Goal: Task Accomplishment & Management: Complete application form

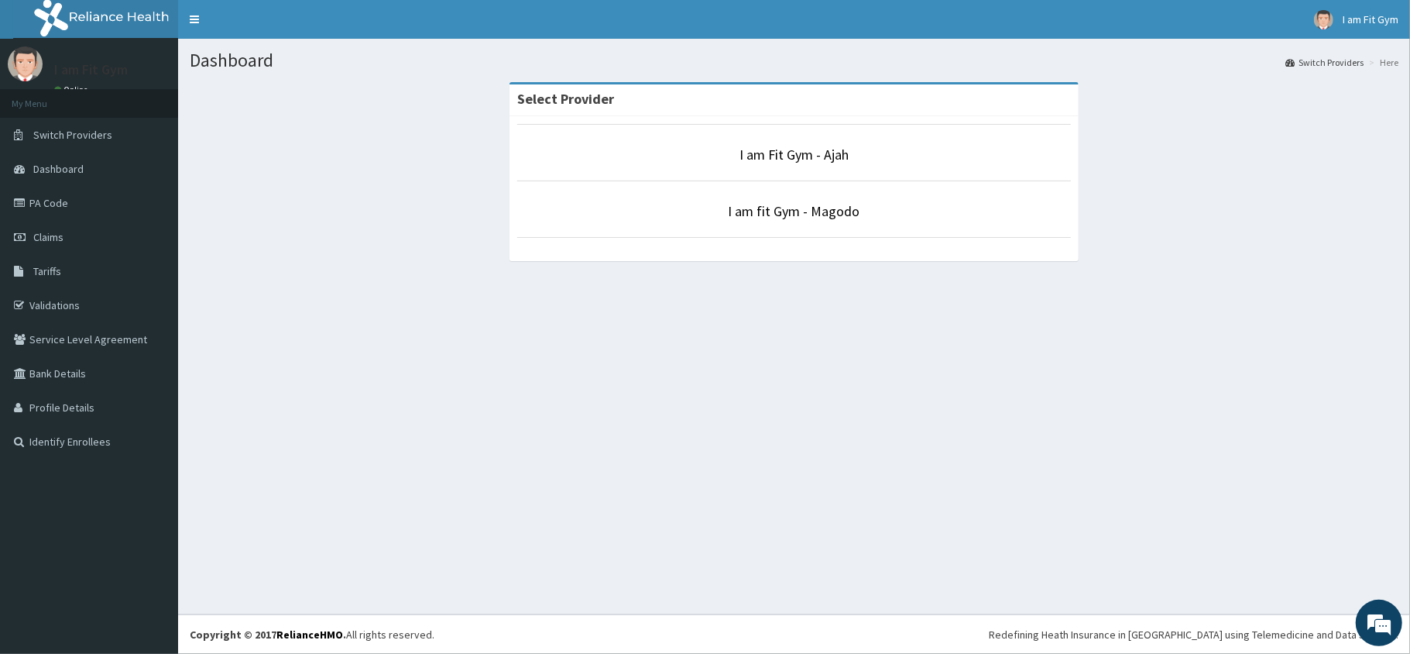
click at [819, 171] on li "I am Fit Gym - Ajah" at bounding box center [794, 152] width 554 height 57
click at [808, 152] on link "I am Fit Gym - Ajah" at bounding box center [794, 155] width 109 height 18
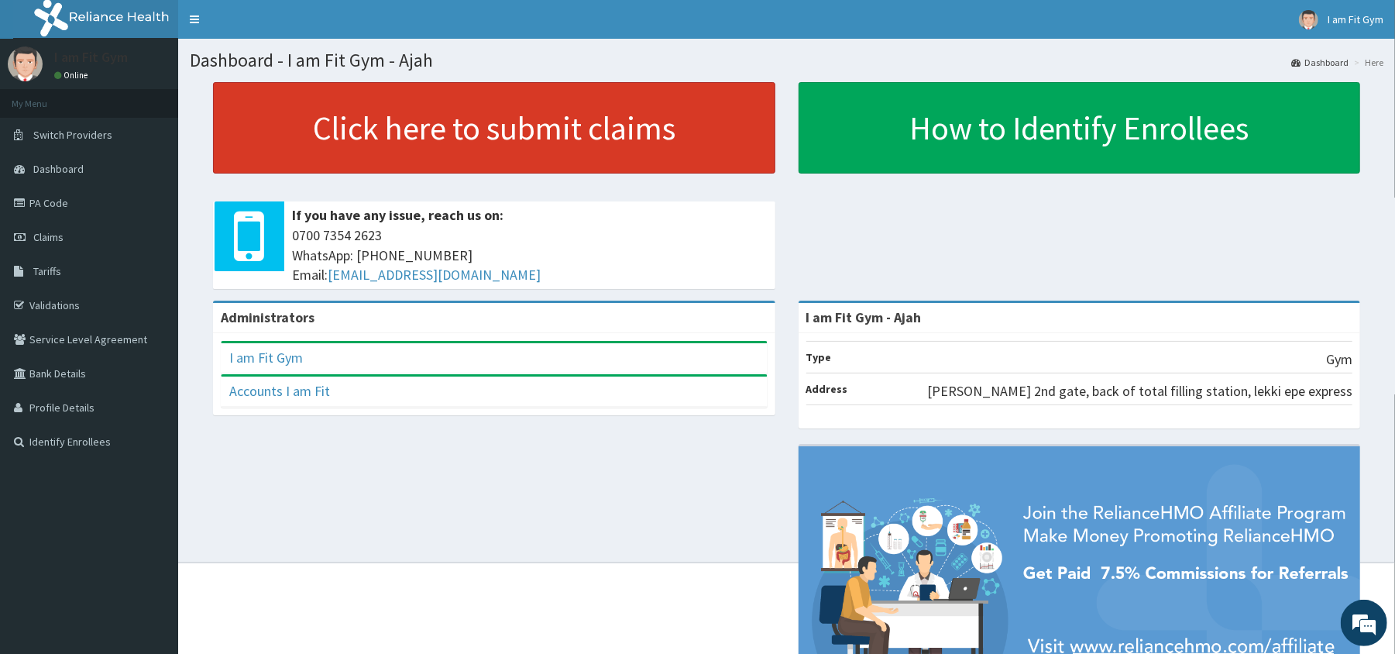
click at [678, 132] on link "Click here to submit claims" at bounding box center [494, 127] width 562 height 91
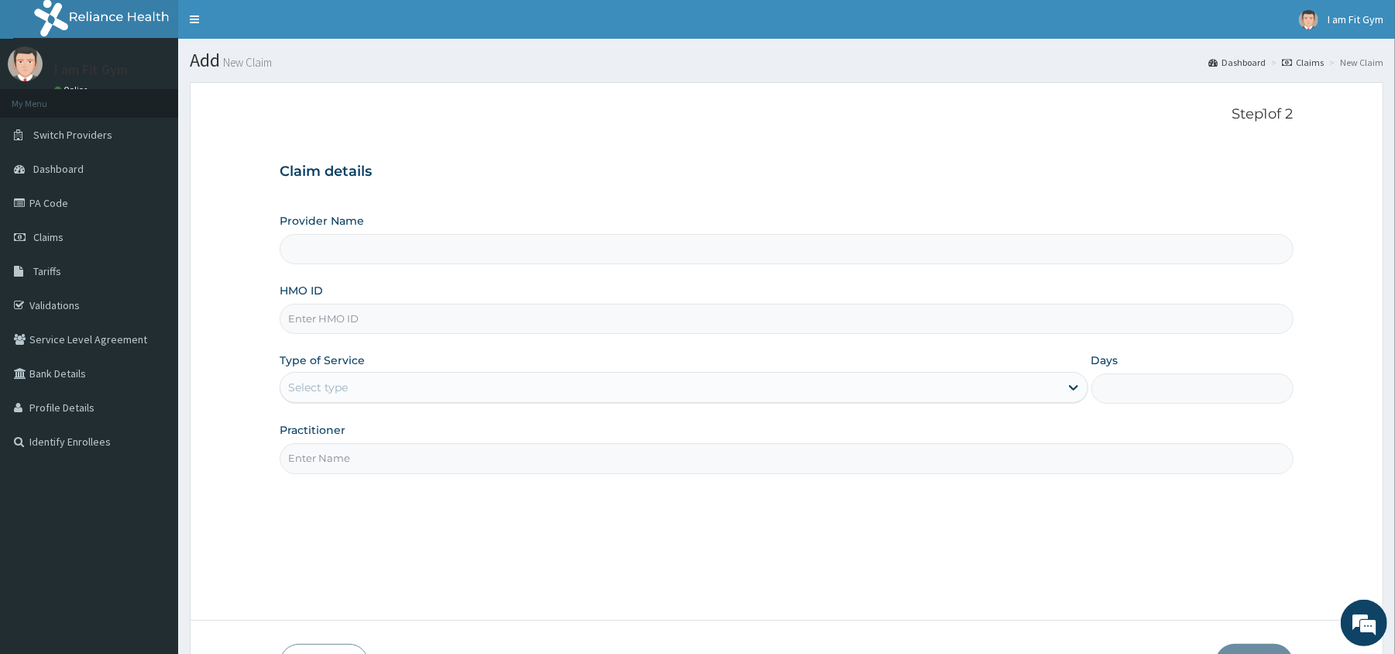
type input "I am Fit Gym - Ajah"
type input "1"
click at [667, 468] on input "Practitioner" at bounding box center [786, 458] width 1013 height 30
type input "razzie"
click at [345, 321] on input "HMO ID" at bounding box center [786, 319] width 1013 height 30
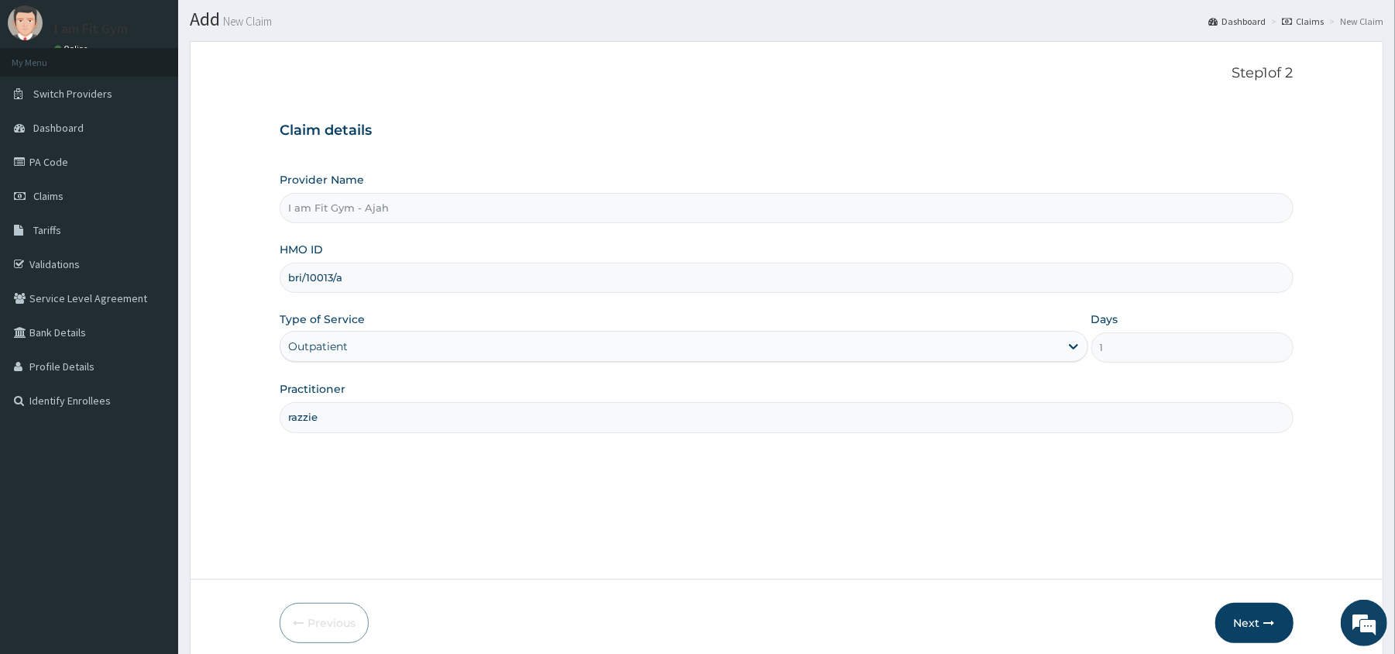
scroll to position [106, 0]
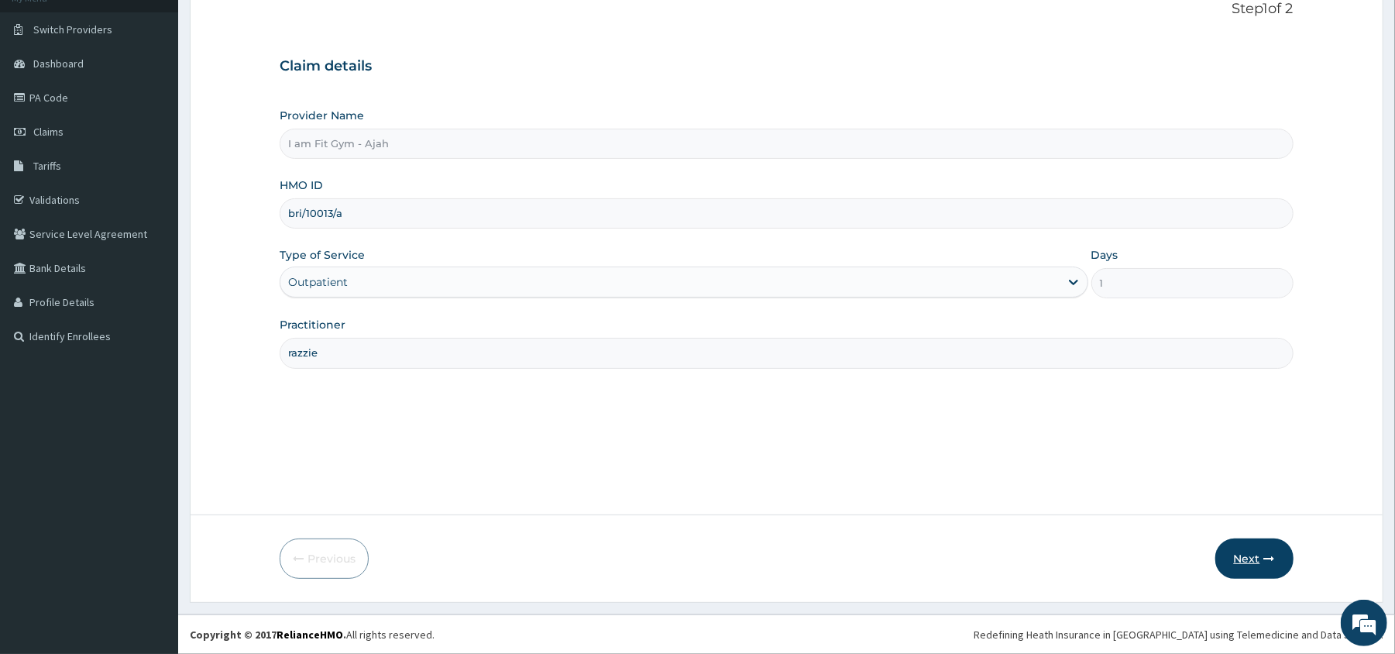
type input "bri/10013/a"
click at [1236, 568] on button "Next" at bounding box center [1254, 558] width 78 height 40
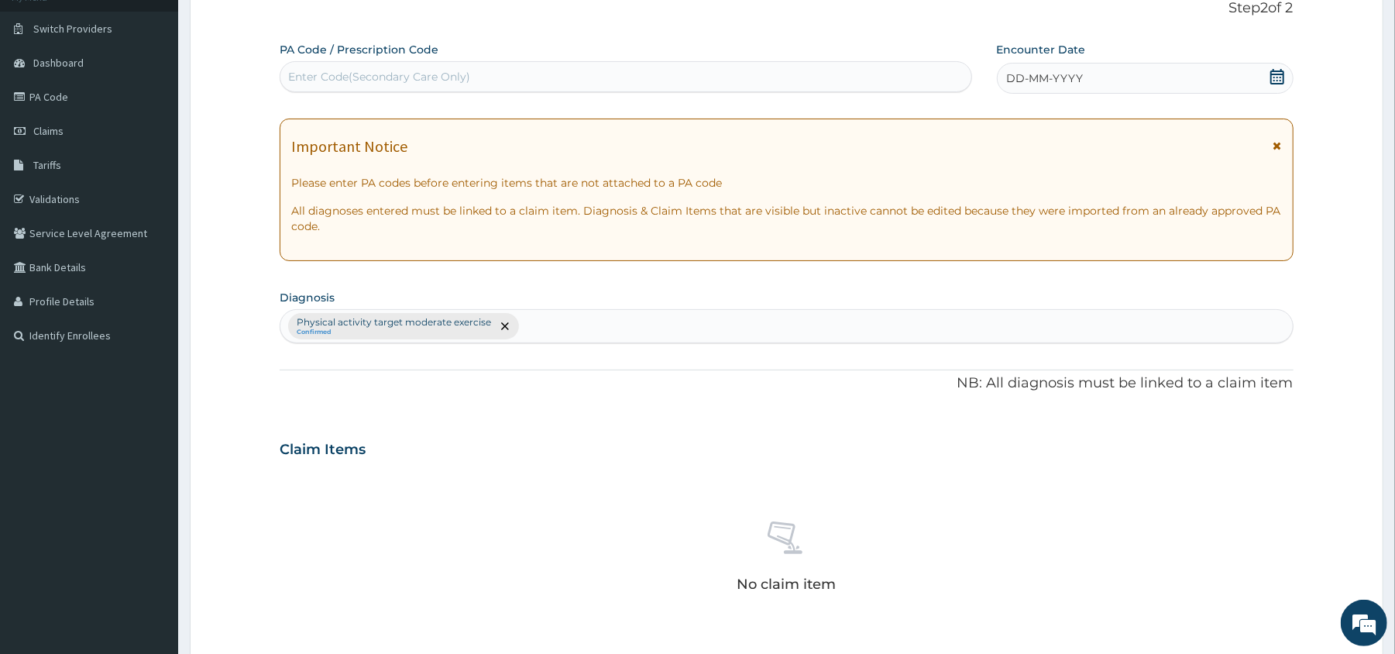
click at [1275, 72] on icon at bounding box center [1276, 76] width 15 height 15
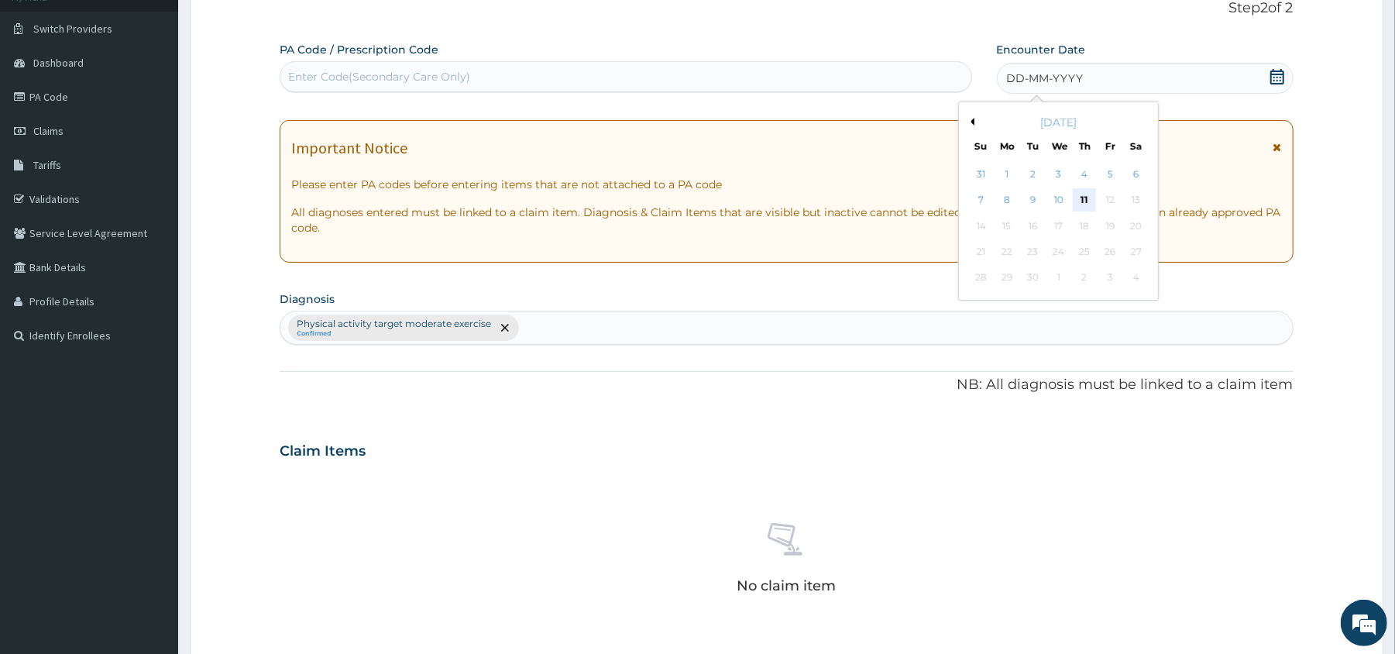
click at [1085, 203] on div "11" at bounding box center [1083, 200] width 23 height 23
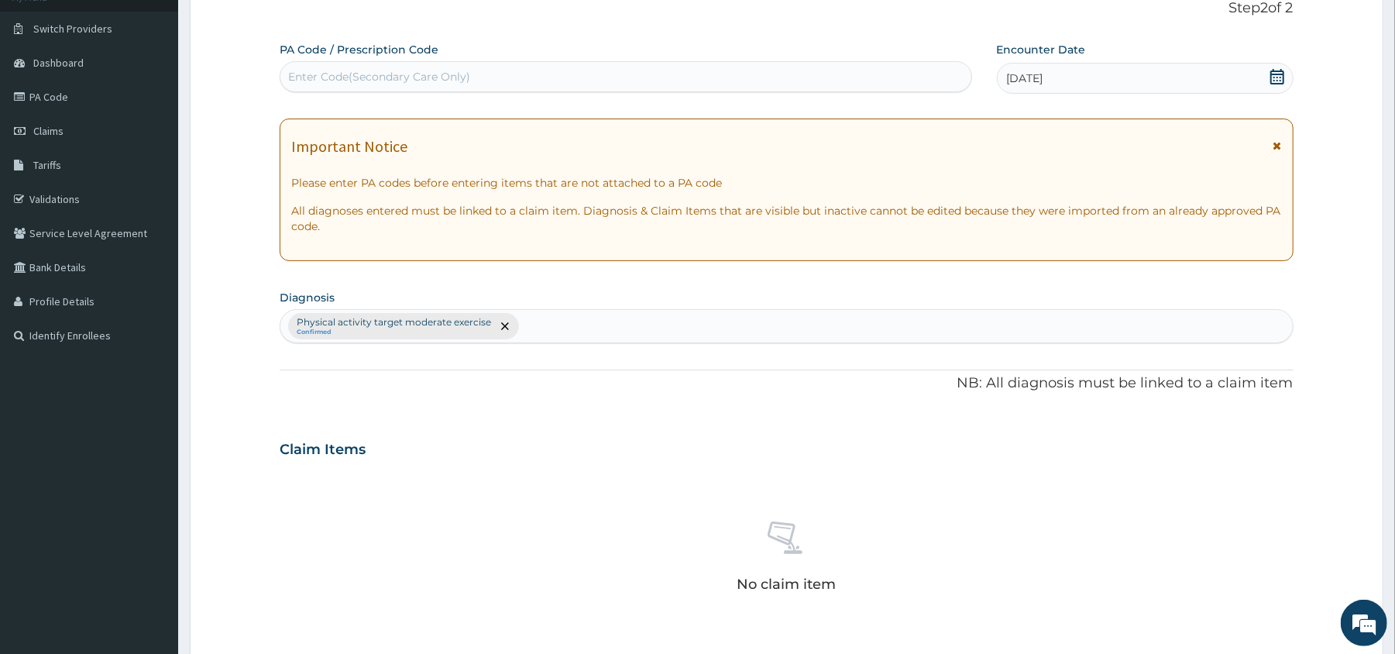
click at [787, 85] on div "Enter Code(Secondary Care Only)" at bounding box center [625, 76] width 690 height 25
type input "PA/772982"
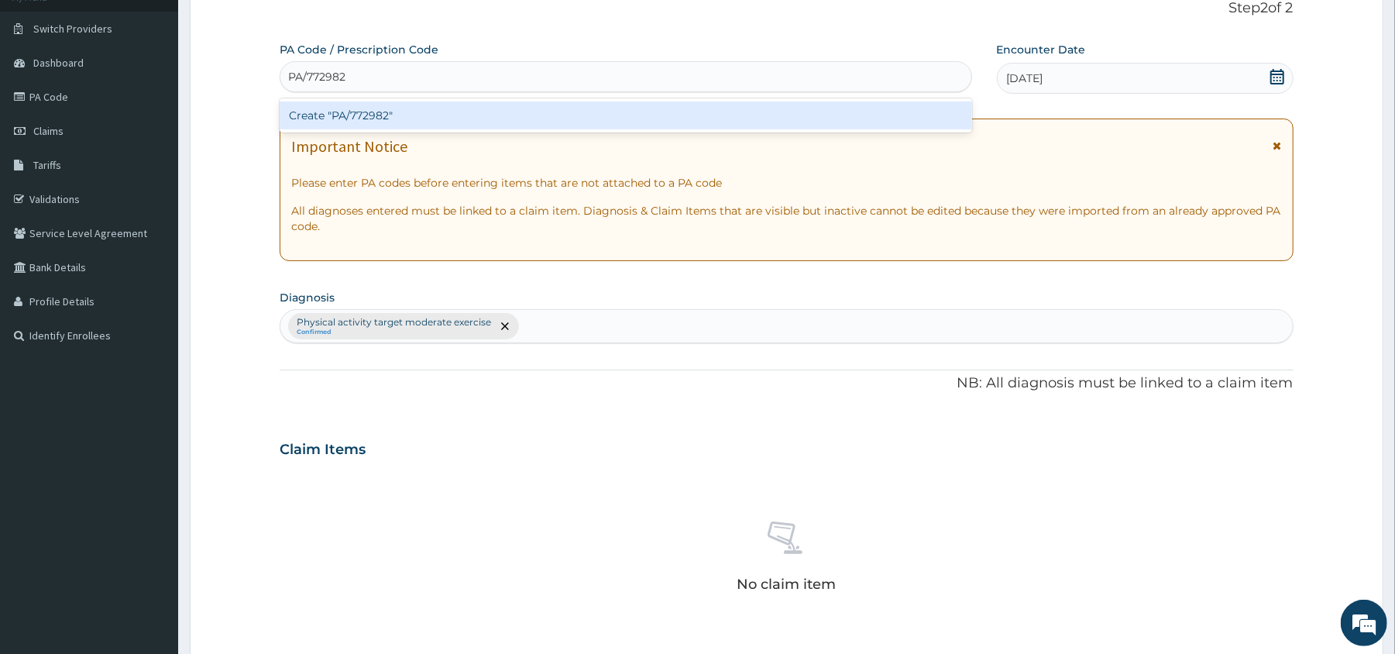
click at [785, 107] on div "Create "PA/772982"" at bounding box center [625, 115] width 691 height 28
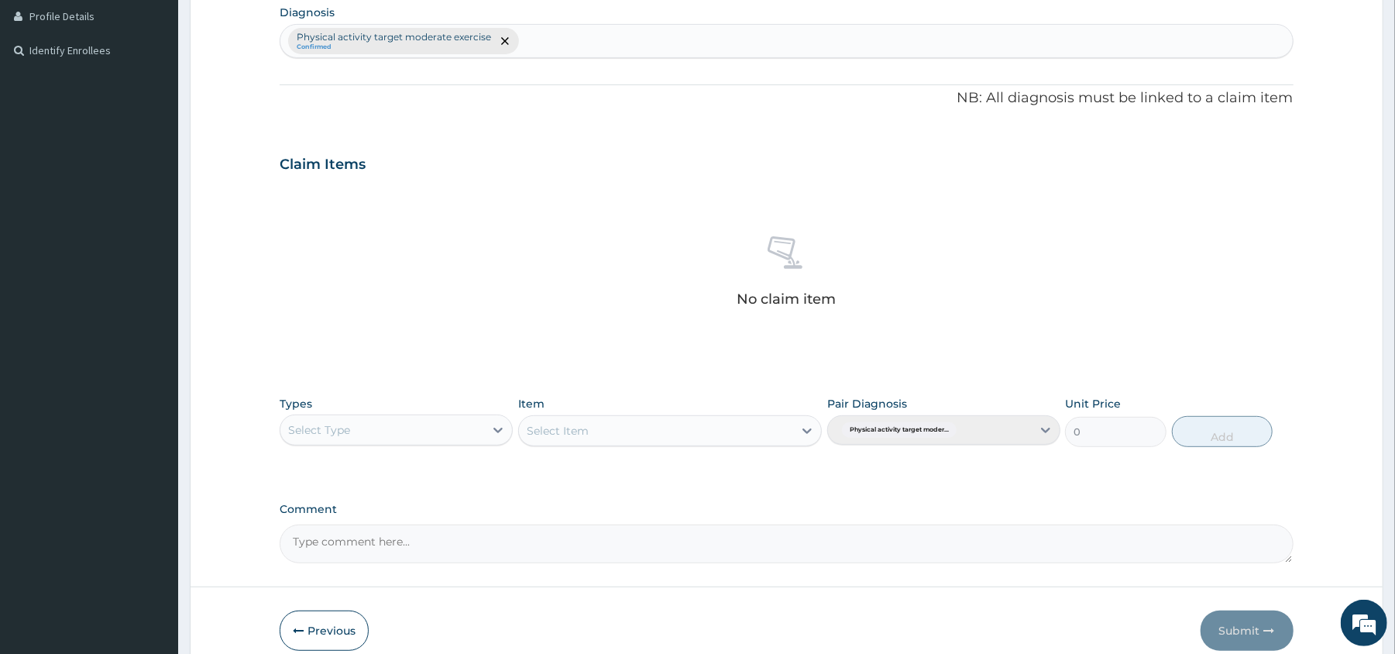
scroll to position [392, 0]
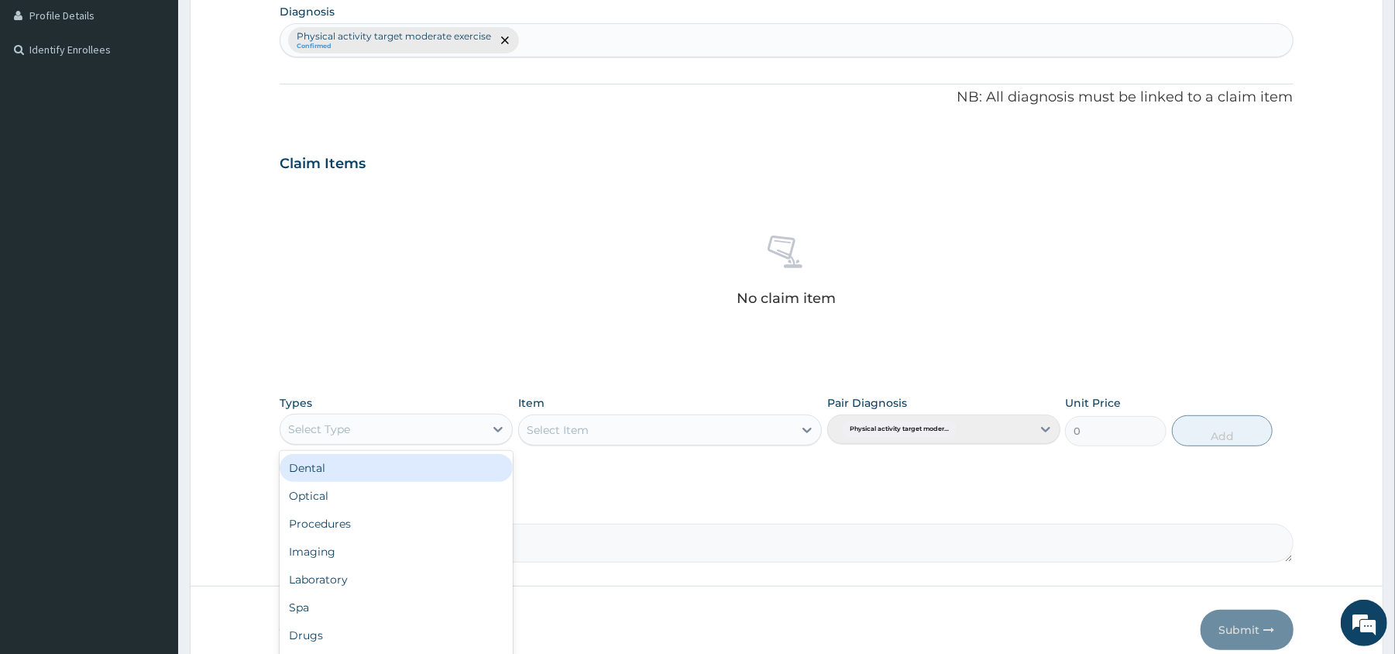
click at [407, 441] on div "Select Type" at bounding box center [382, 429] width 204 height 25
type input "gy"
click at [410, 472] on div "Gym" at bounding box center [396, 468] width 233 height 28
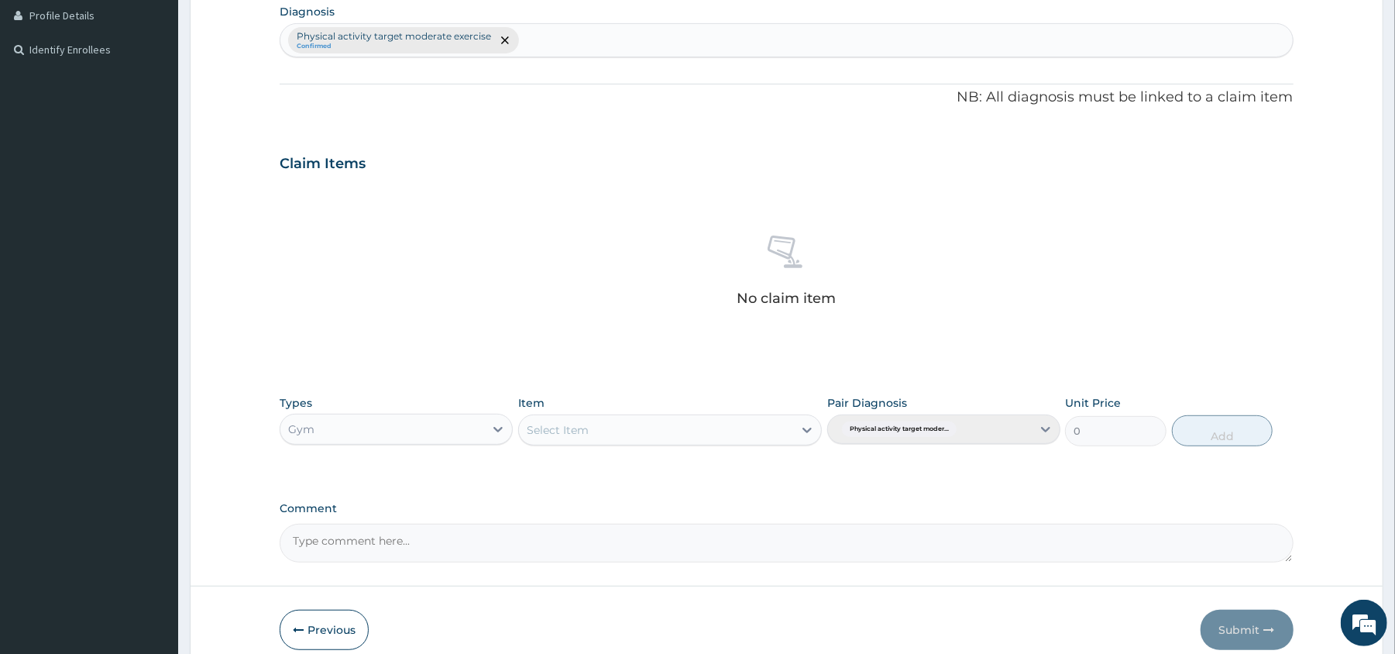
click at [742, 434] on div "Select Item" at bounding box center [656, 429] width 274 height 25
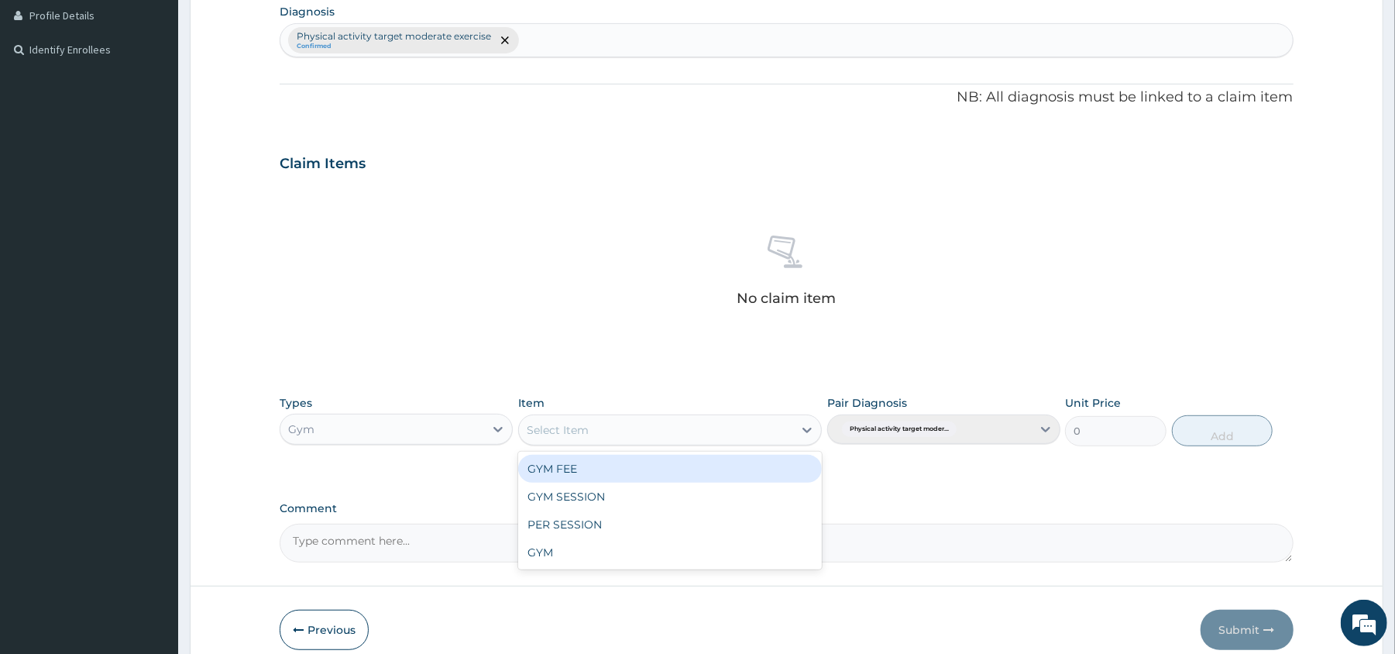
click at [745, 468] on div "GYM FEE" at bounding box center [670, 469] width 304 height 28
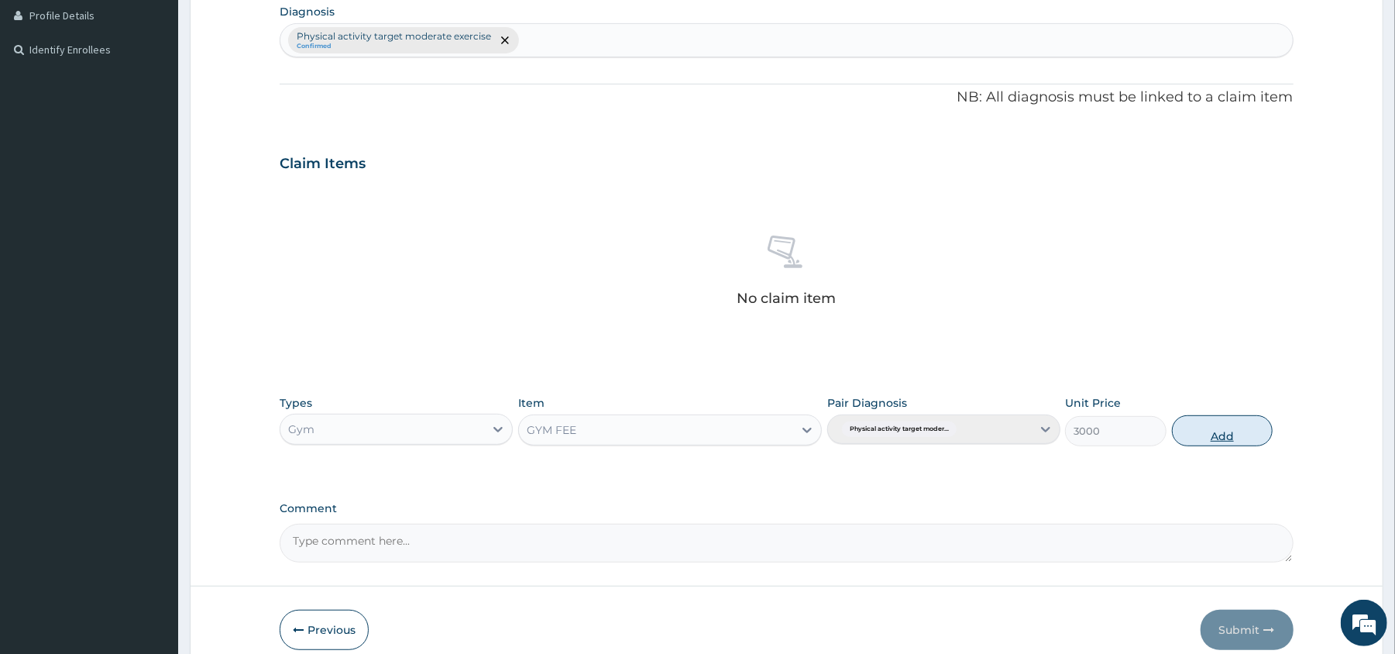
click at [1259, 431] on button "Add" at bounding box center [1222, 430] width 101 height 31
type input "0"
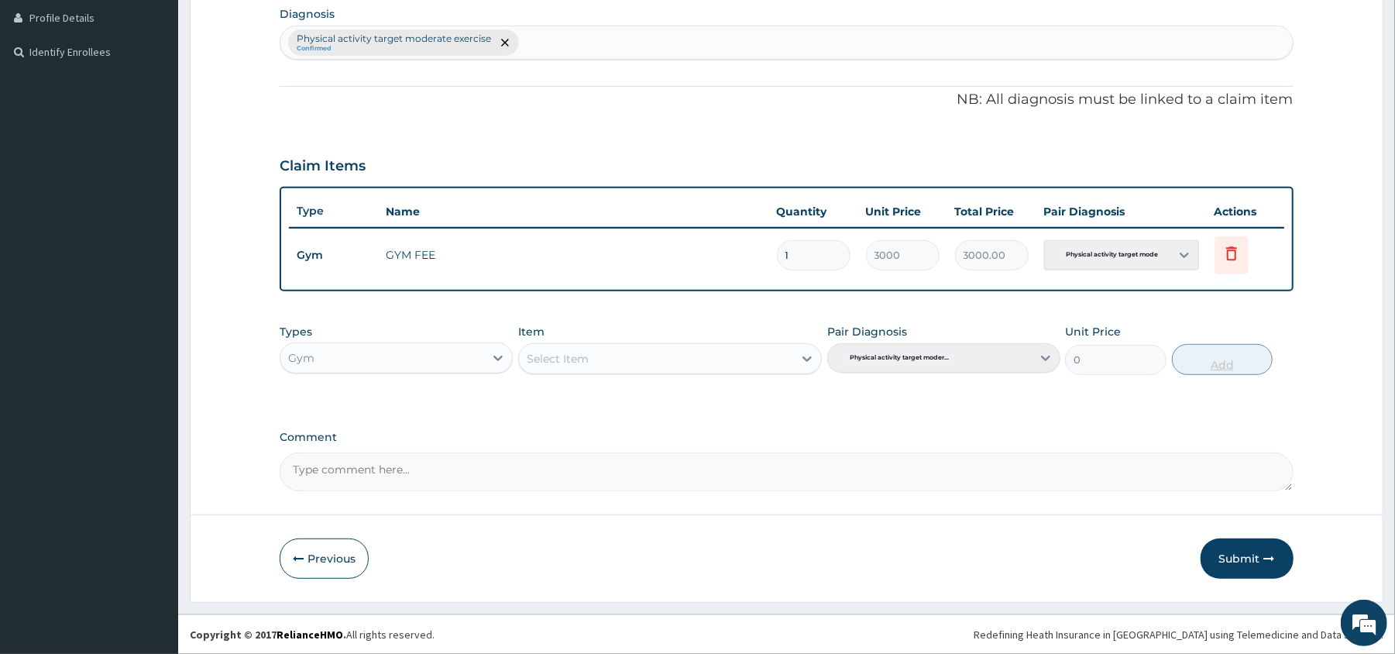
scroll to position [390, 0]
click at [1237, 551] on button "Submit" at bounding box center [1246, 558] width 93 height 40
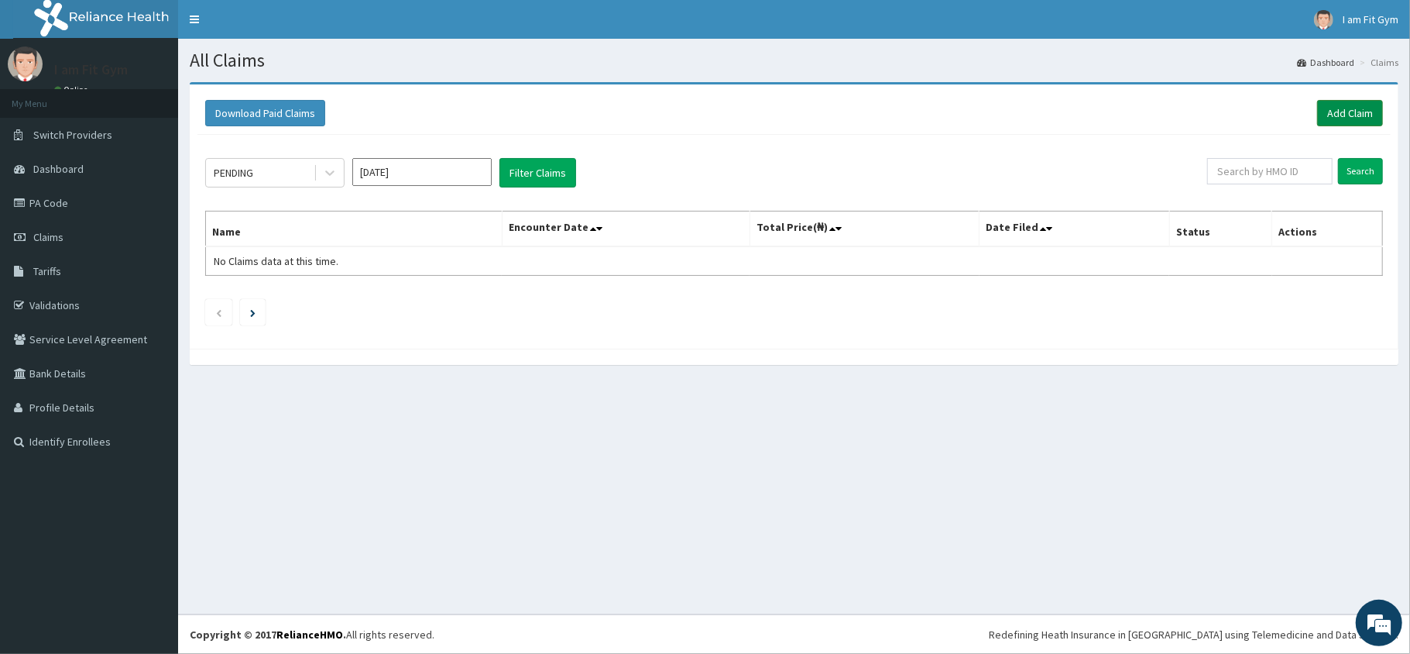
click at [1355, 110] on link "Add Claim" at bounding box center [1350, 113] width 66 height 26
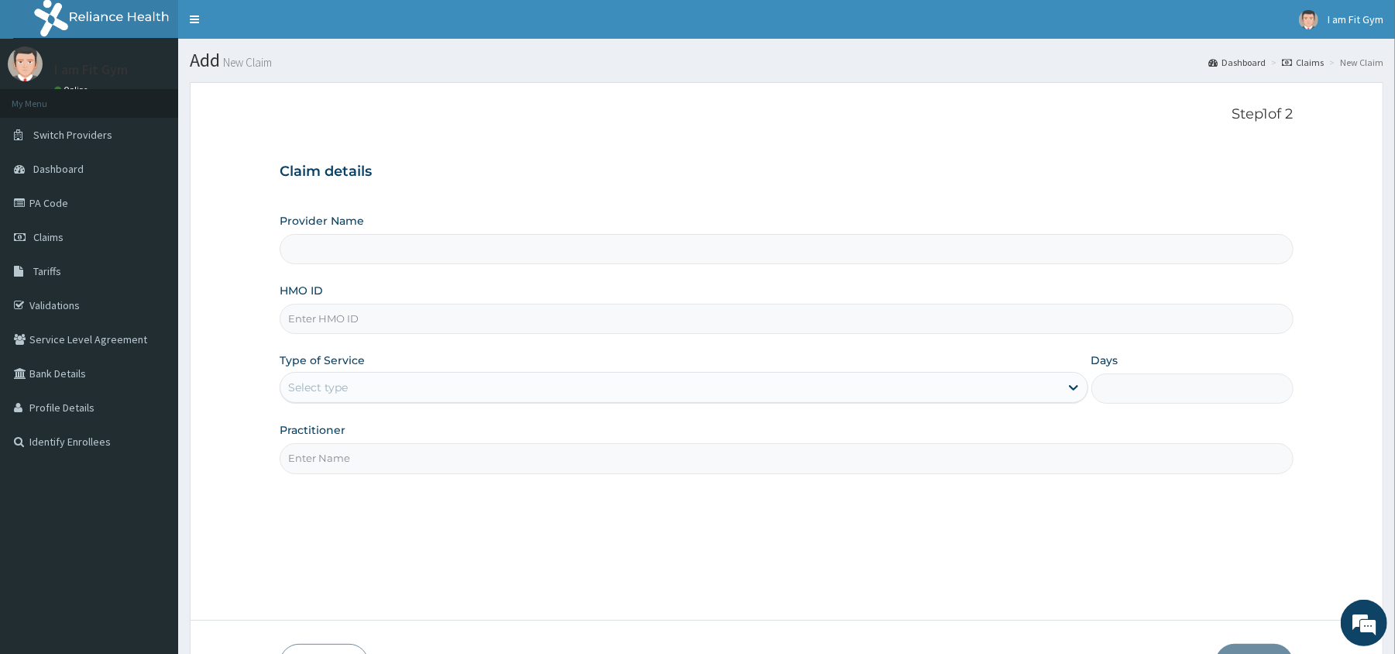
type input "I am Fit Gym - Ajah"
type input "1"
click at [489, 465] on input "Practitioner" at bounding box center [786, 458] width 1013 height 30
type input "razzie"
click at [465, 317] on input "HMO ID" at bounding box center [786, 319] width 1013 height 30
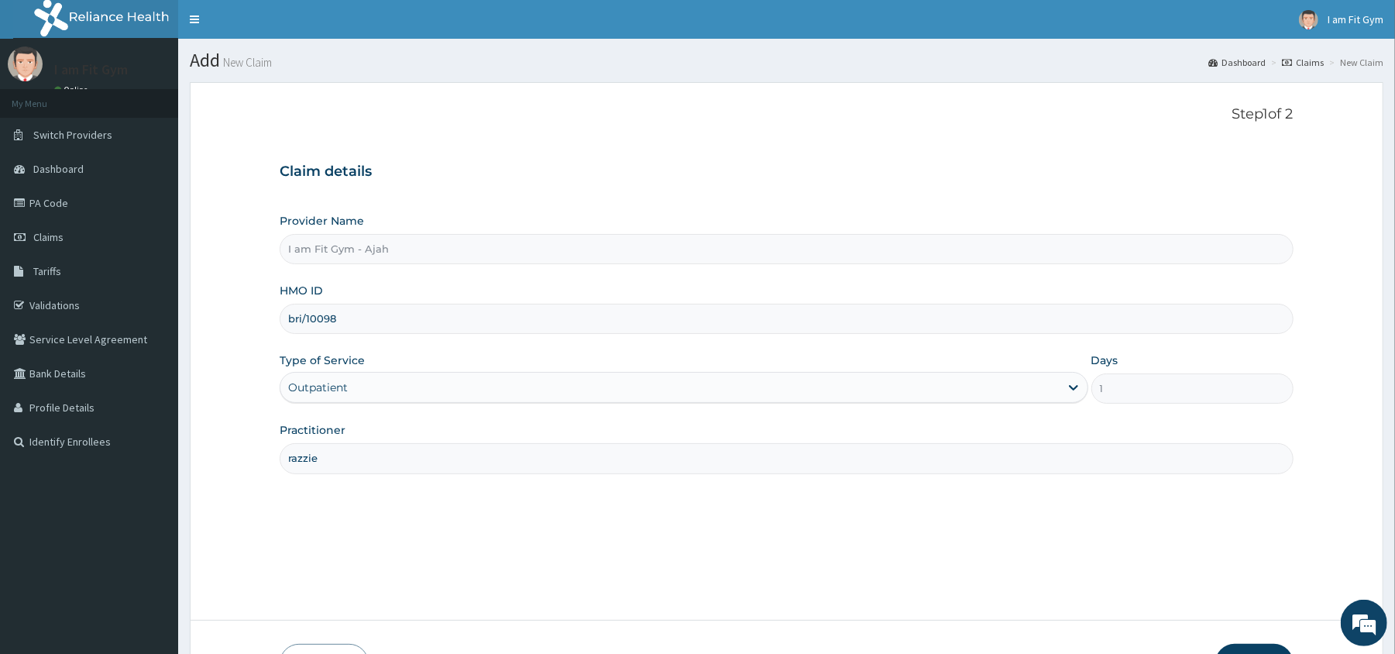
type input "BRI/10098/A"
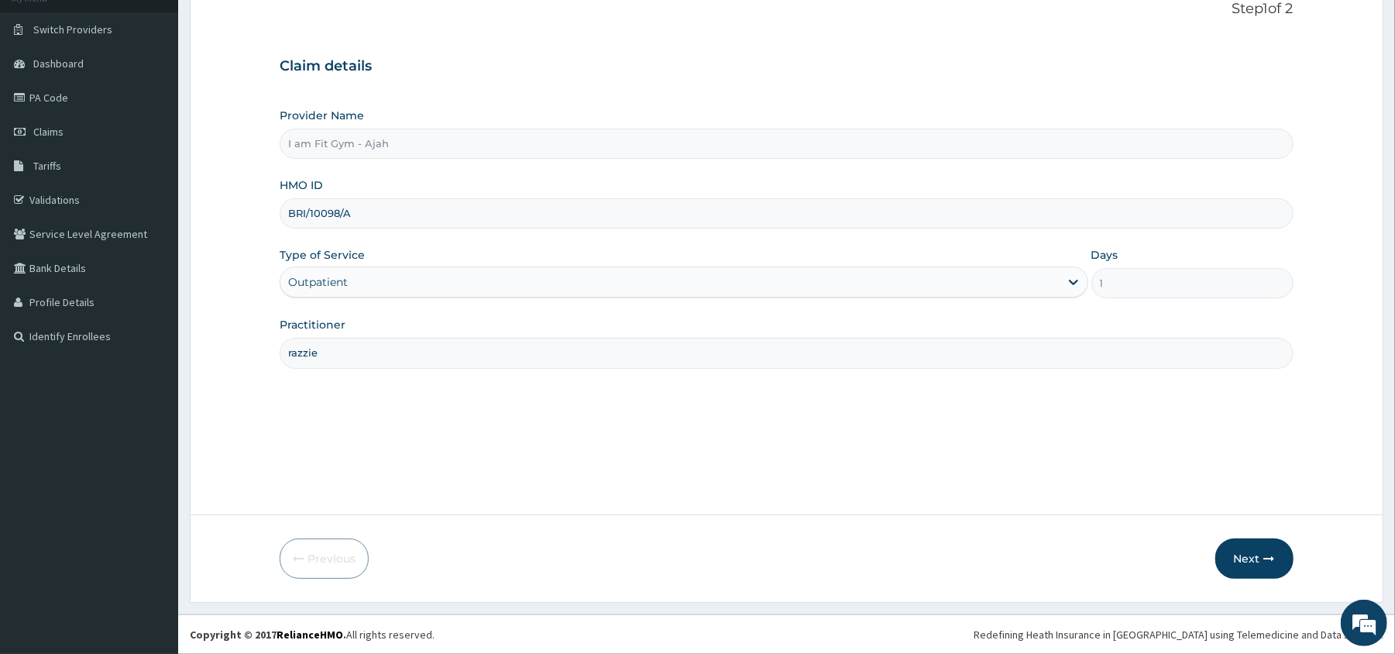
scroll to position [106, 0]
click at [1261, 565] on button "Next" at bounding box center [1254, 558] width 78 height 40
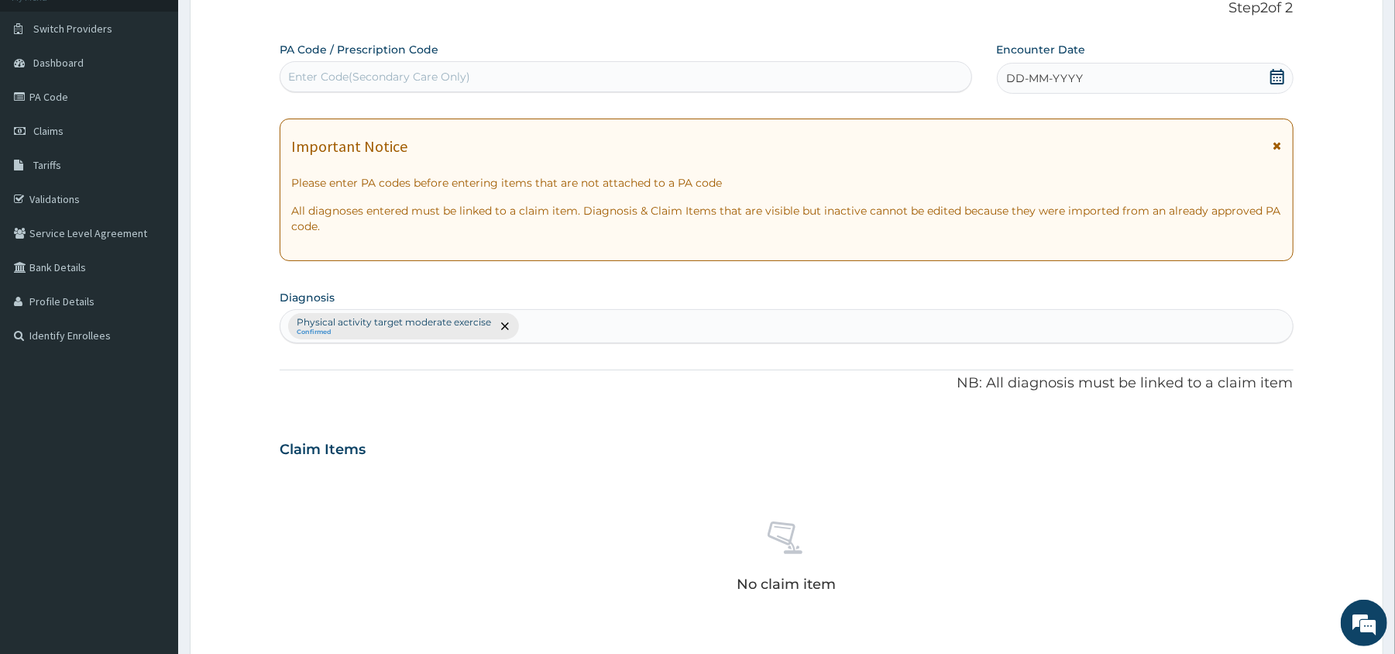
click at [1275, 81] on icon at bounding box center [1276, 76] width 15 height 15
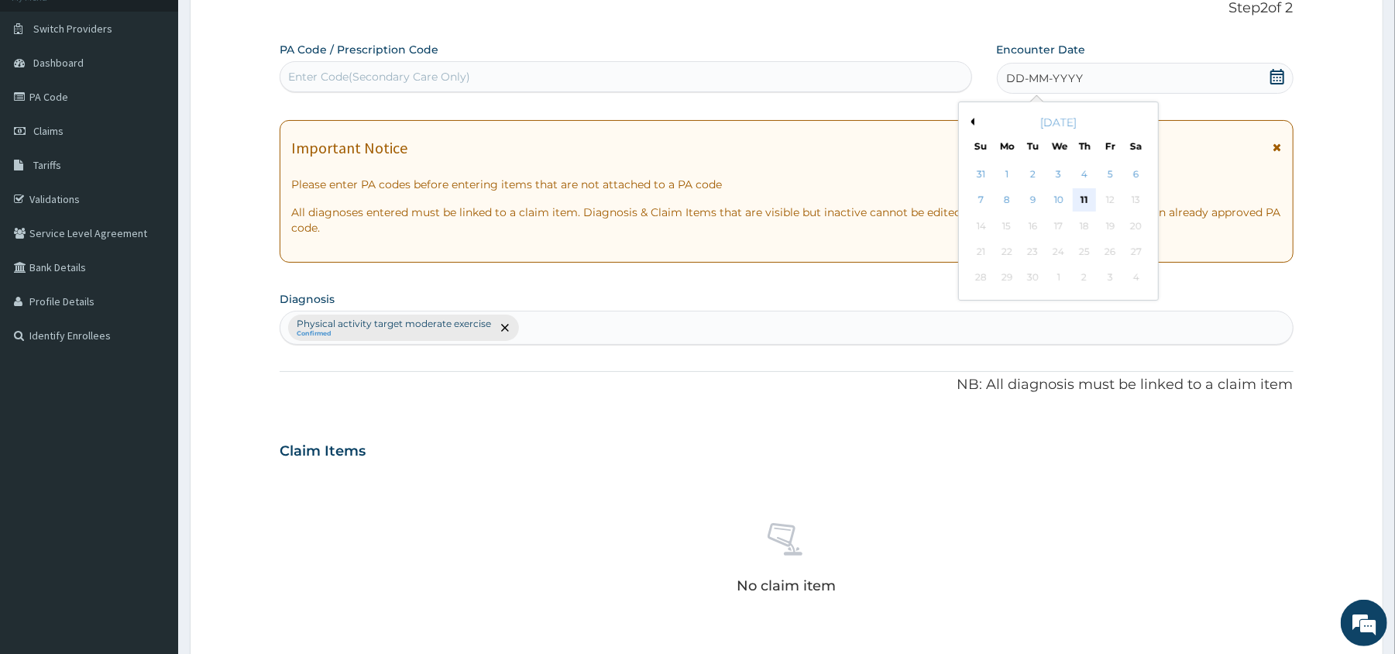
click at [1078, 192] on div "11" at bounding box center [1083, 200] width 23 height 23
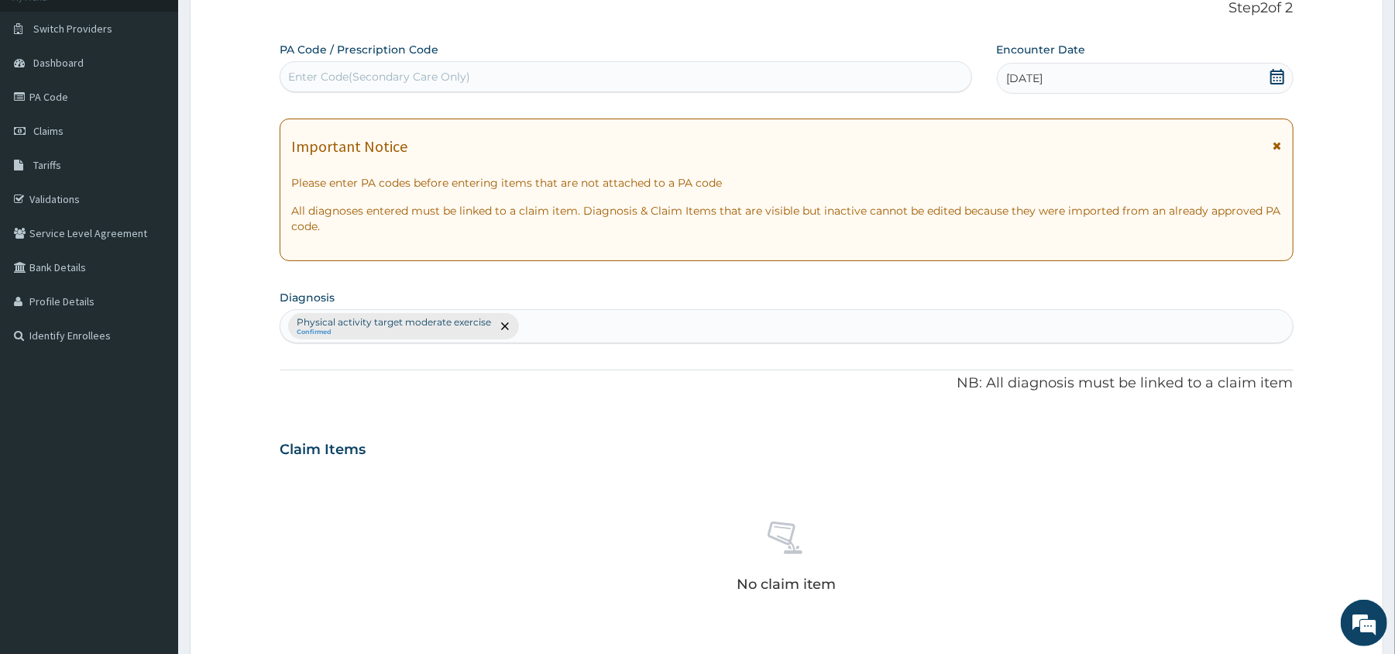
click at [884, 54] on div "PA Code / Prescription Code Enter Code(Secondary Care Only)" at bounding box center [625, 67] width 691 height 50
click at [884, 72] on div "Enter Code(Secondary Care Only)" at bounding box center [625, 76] width 690 height 25
type input "PA/F2E9A6"
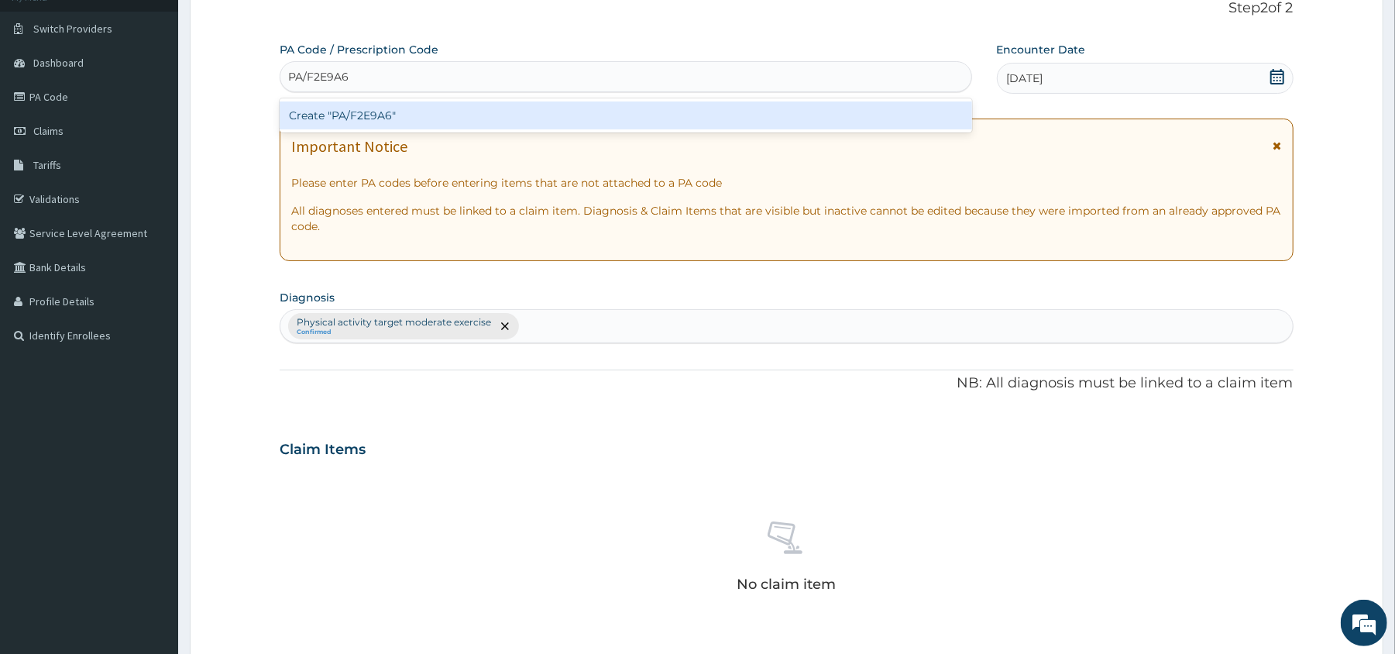
click at [878, 115] on div "Create "PA/F2E9A6"" at bounding box center [625, 115] width 691 height 28
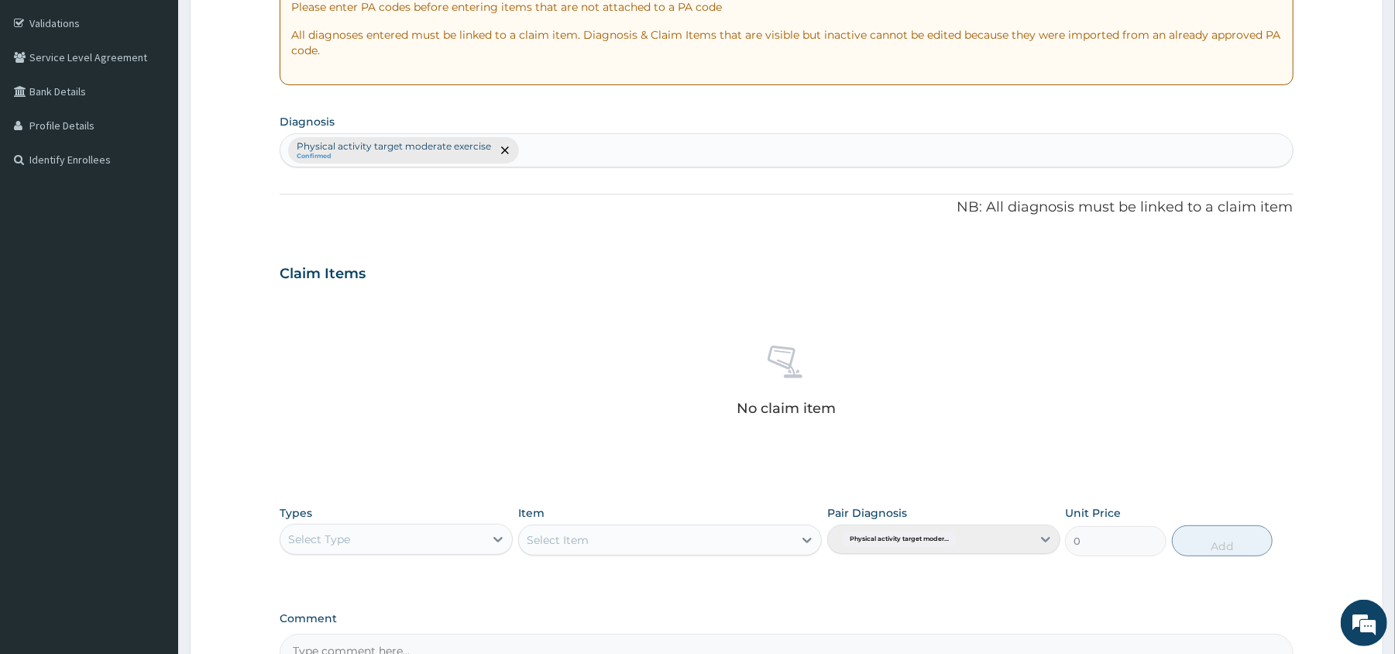
scroll to position [465, 0]
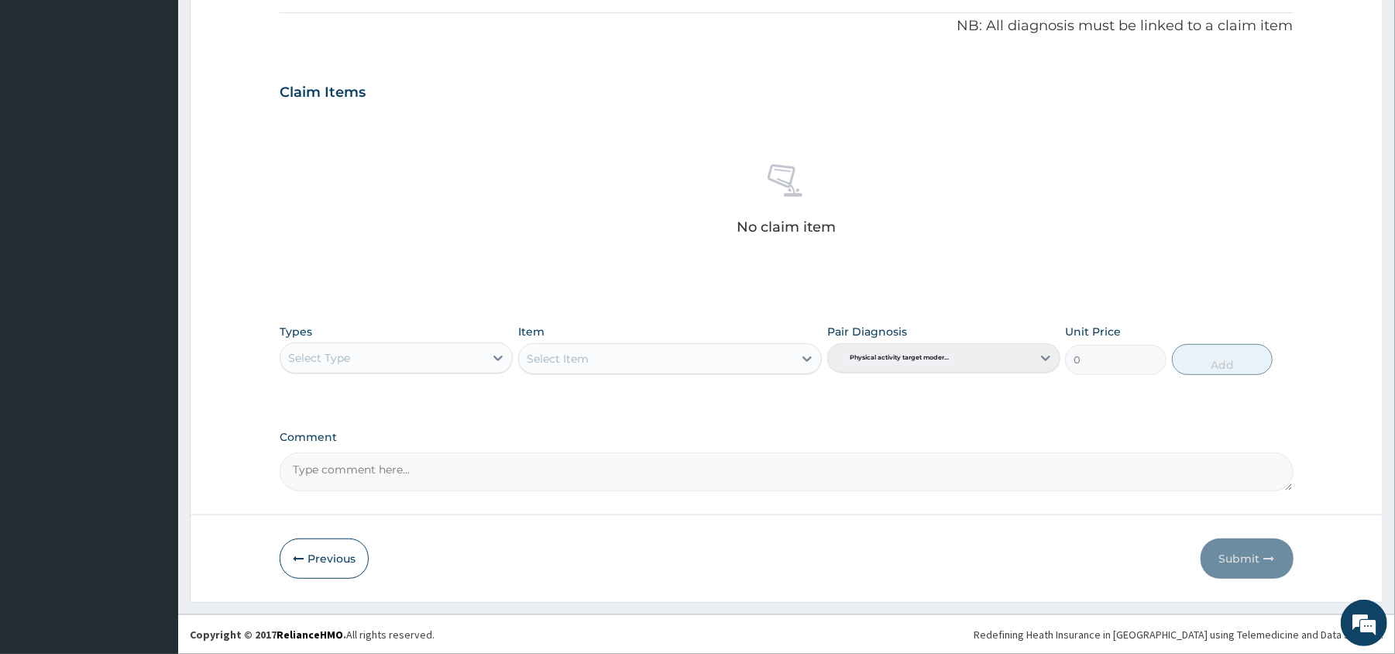
click at [462, 358] on div "Select Type" at bounding box center [382, 357] width 204 height 25
type input "gym"
click at [452, 398] on div "Gym" at bounding box center [396, 397] width 233 height 28
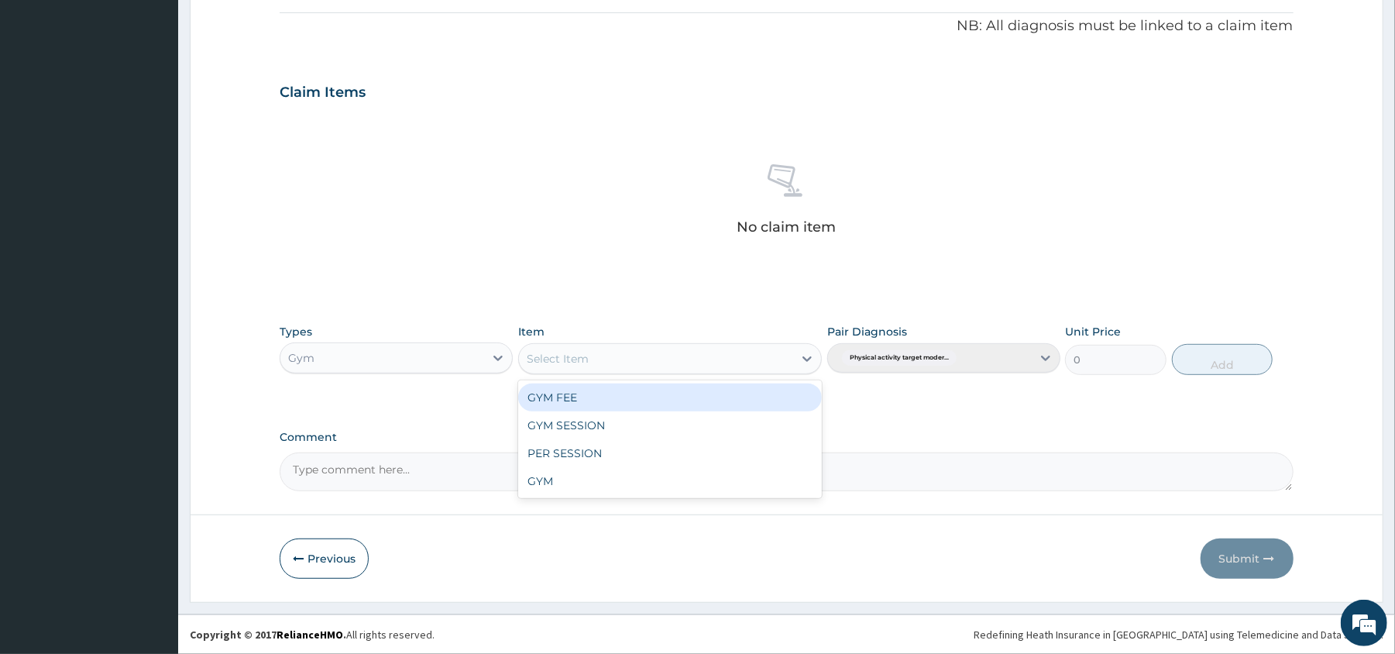
click at [713, 347] on div "Select Item" at bounding box center [656, 358] width 274 height 25
click at [719, 392] on div "GYM FEE" at bounding box center [670, 397] width 304 height 28
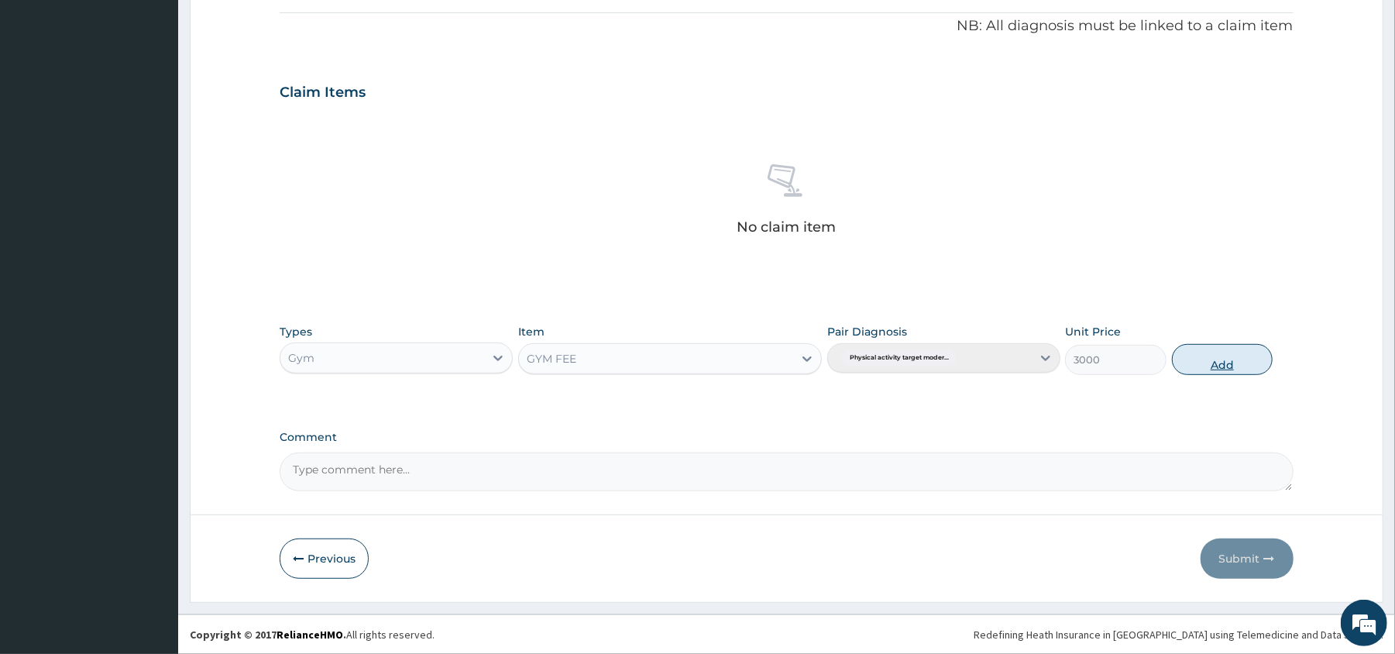
click at [1222, 353] on button "Add" at bounding box center [1222, 359] width 101 height 31
type input "0"
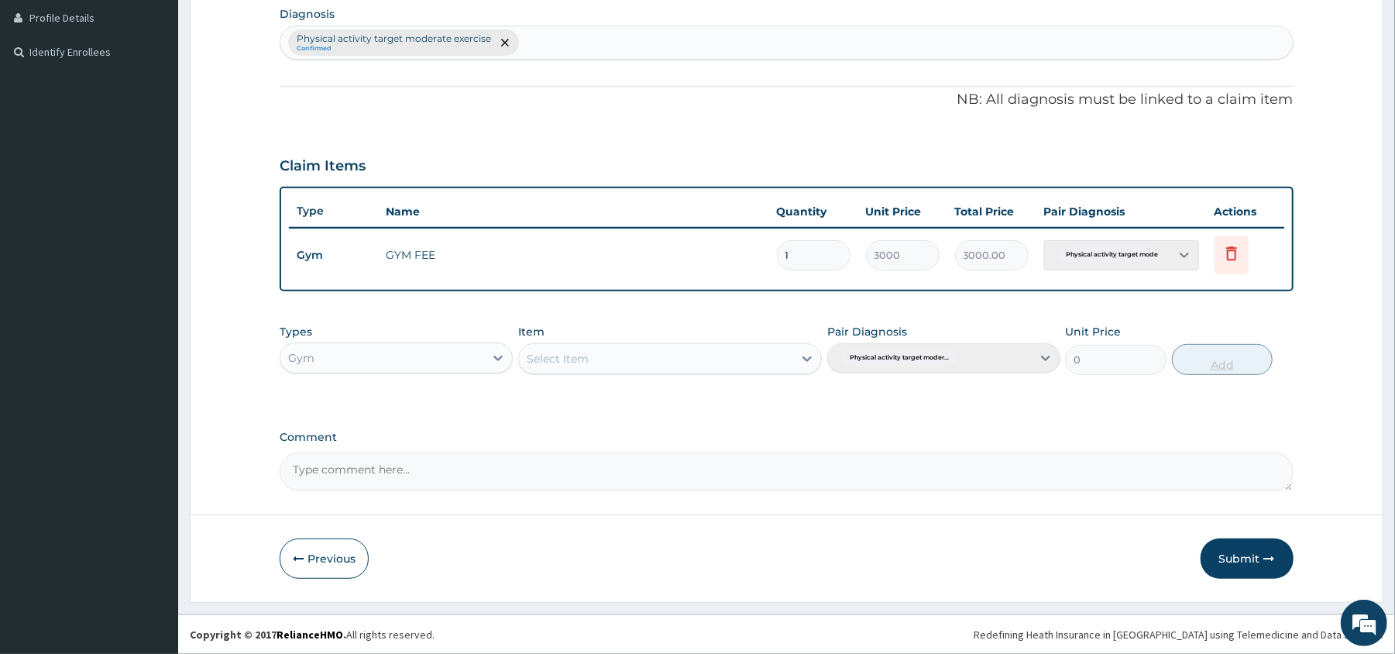
scroll to position [390, 0]
click at [1259, 561] on button "Submit" at bounding box center [1246, 558] width 93 height 40
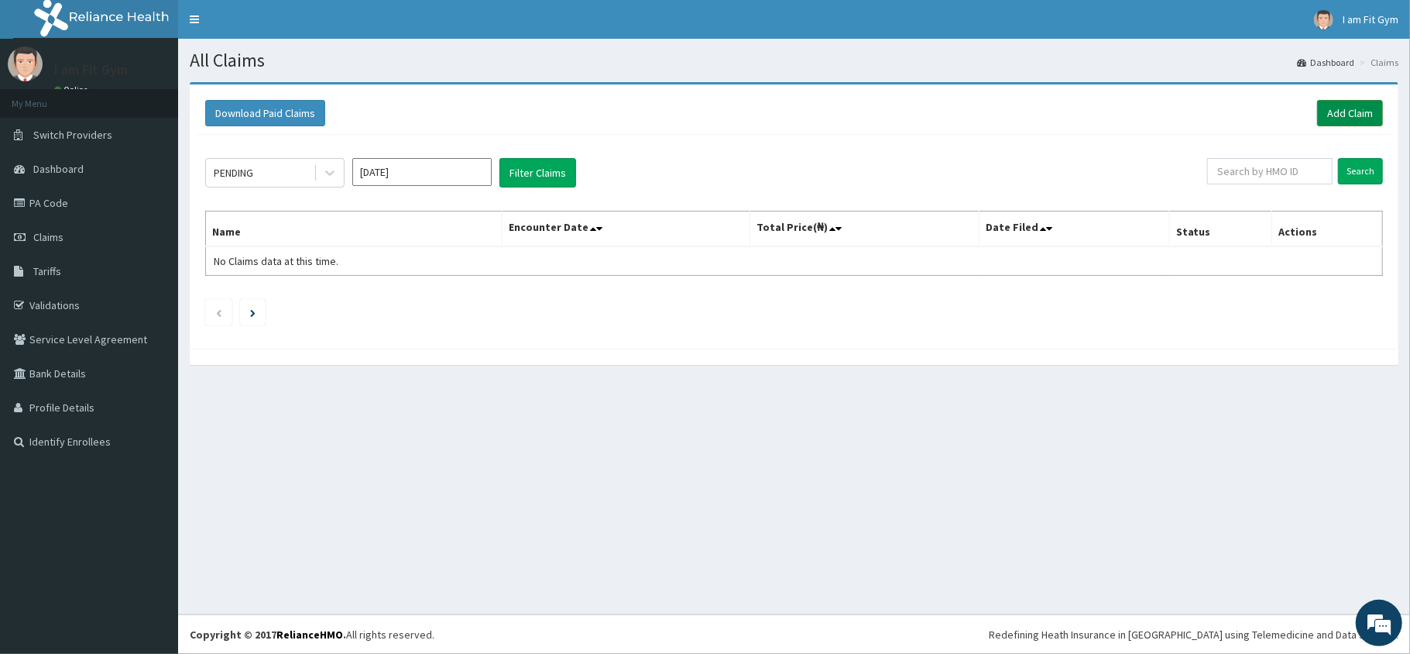
click at [1354, 112] on link "Add Claim" at bounding box center [1350, 113] width 66 height 26
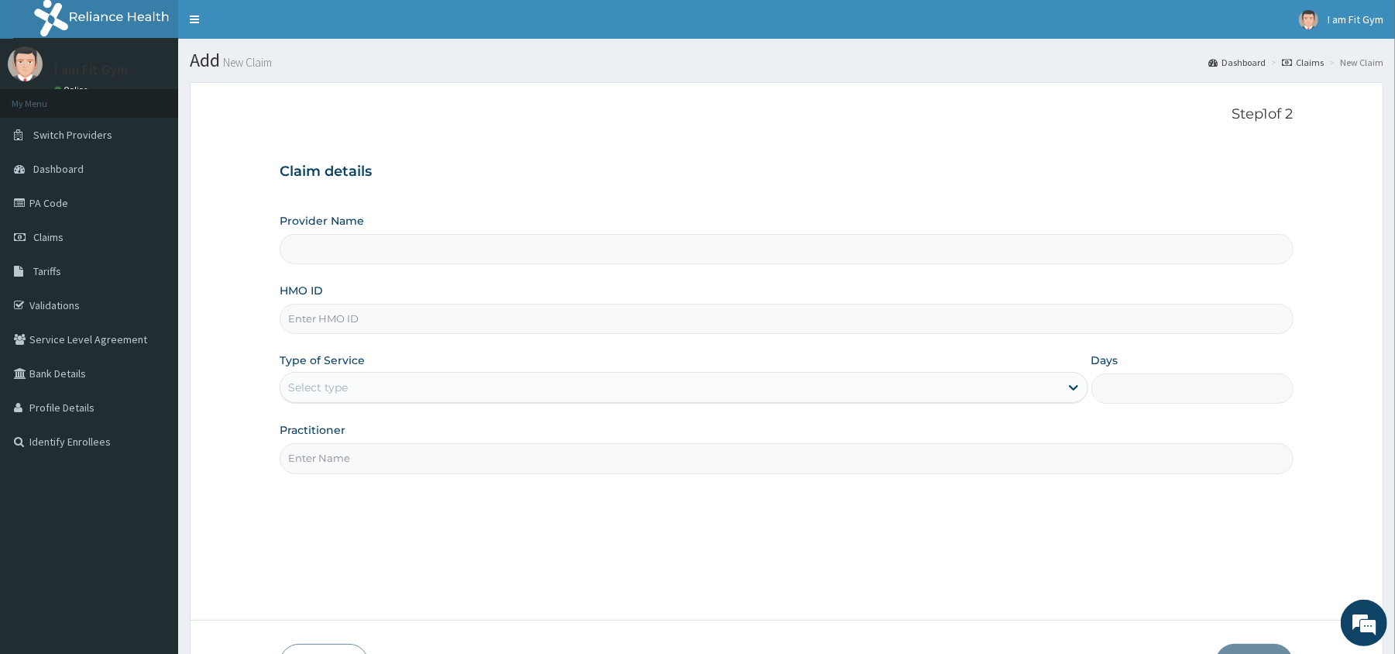
type input "I am Fit Gym - Ajah"
type input "1"
click at [345, 462] on input "Practitioner" at bounding box center [786, 458] width 1013 height 30
type input "razzie"
click at [354, 324] on input "HMO ID" at bounding box center [786, 319] width 1013 height 30
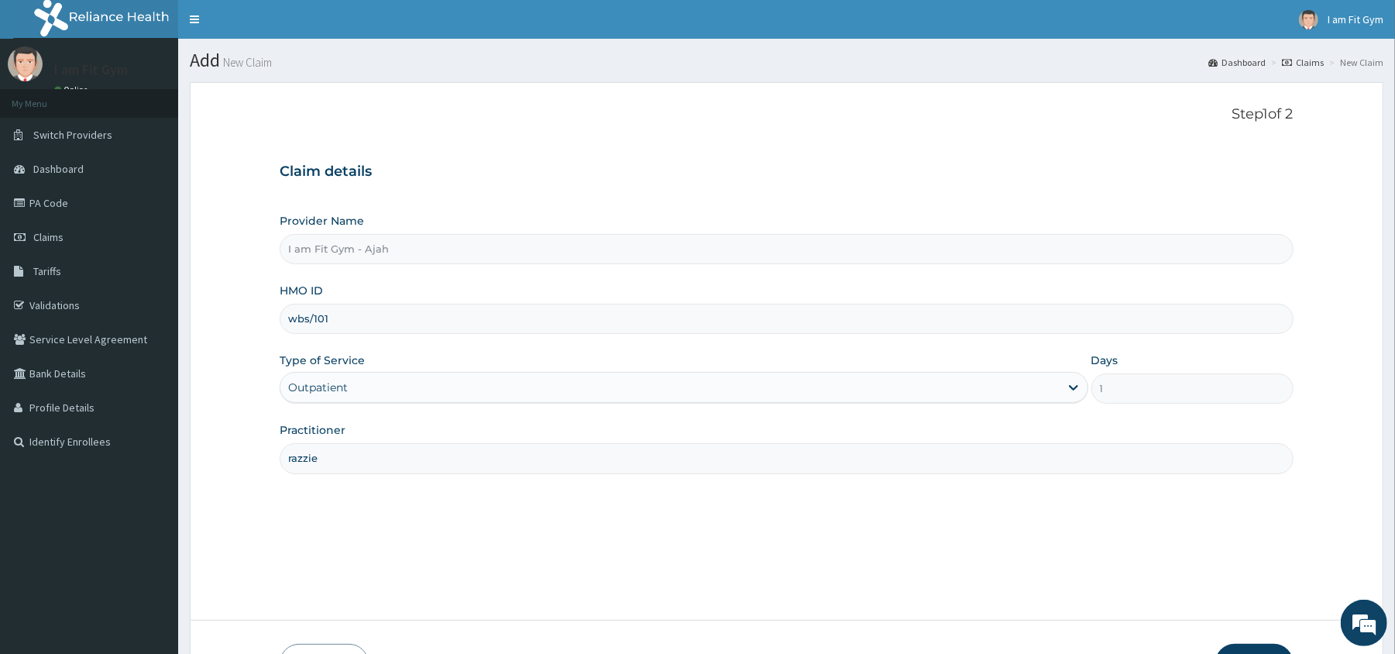
type input "WBS/10109/A"
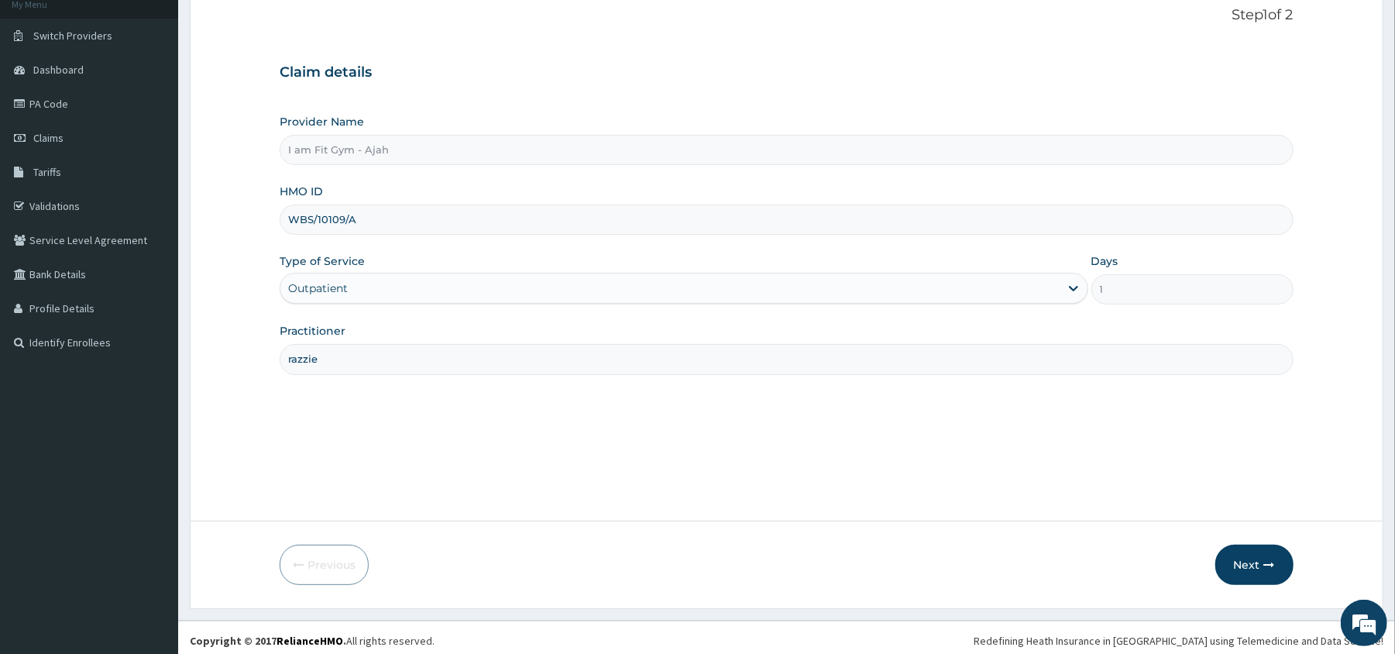
scroll to position [106, 0]
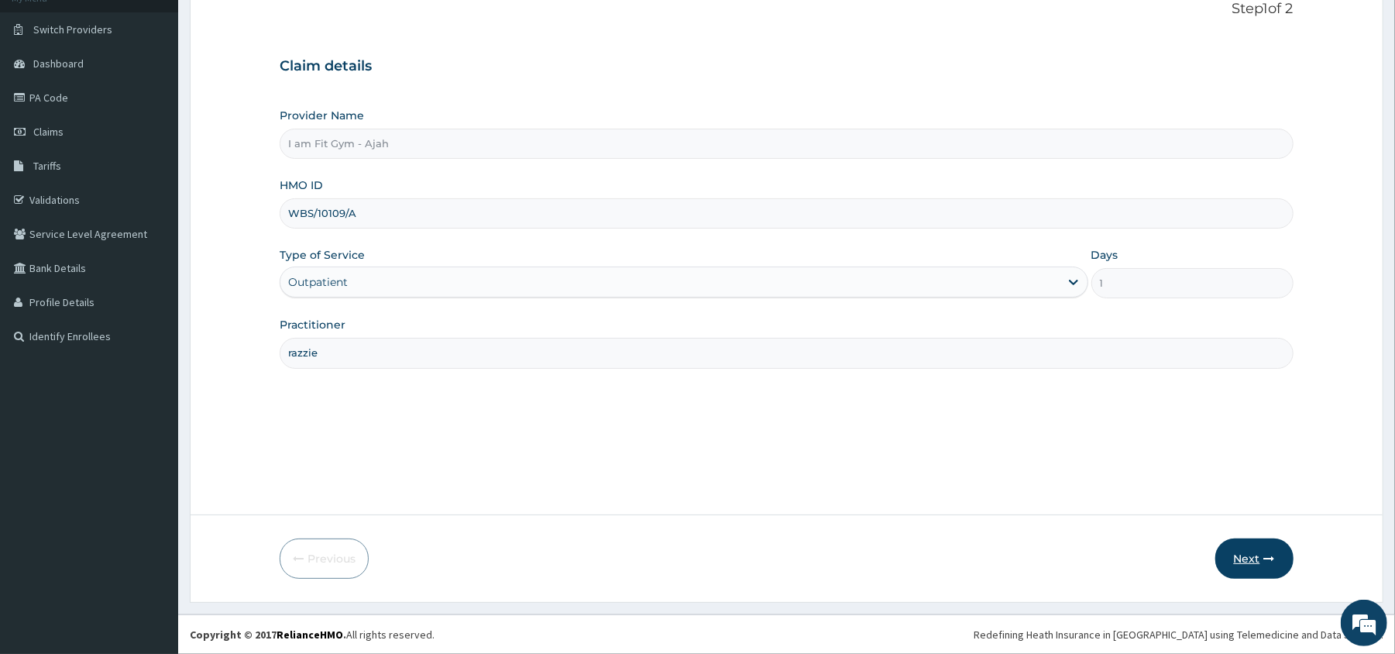
click at [1237, 567] on button "Next" at bounding box center [1254, 558] width 78 height 40
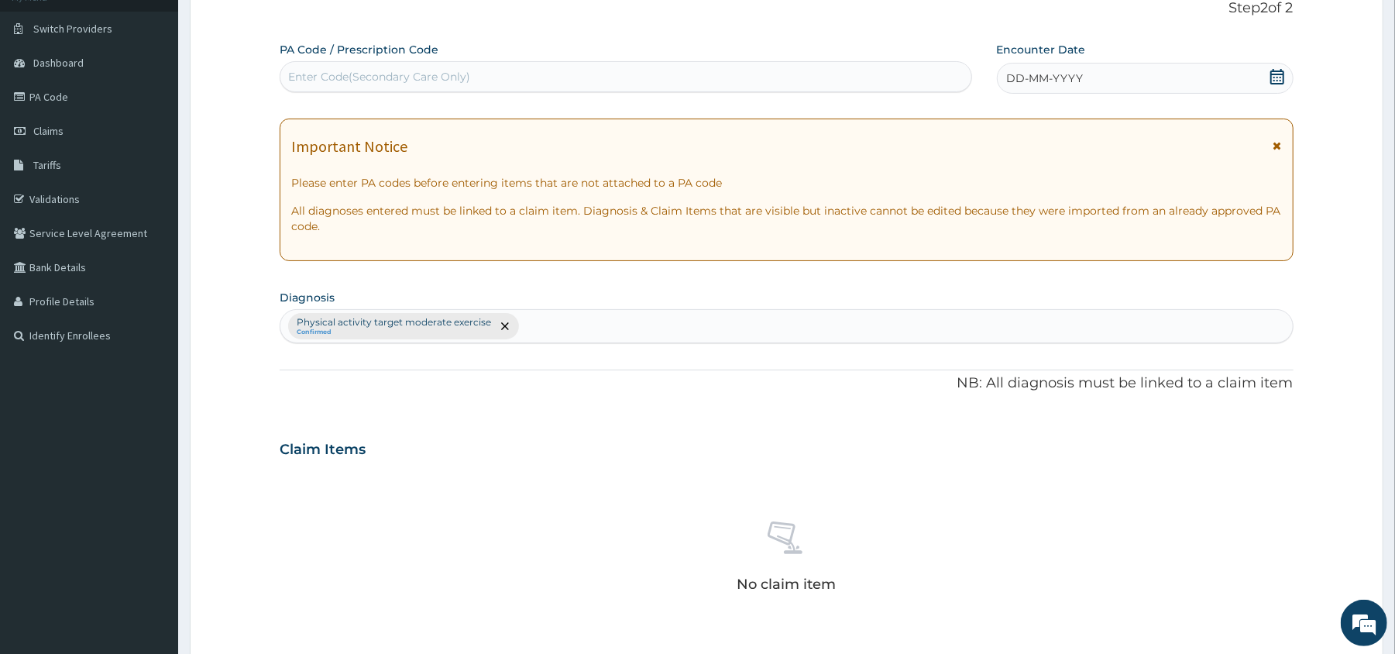
click at [1286, 70] on div "DD-MM-YYYY" at bounding box center [1145, 78] width 297 height 31
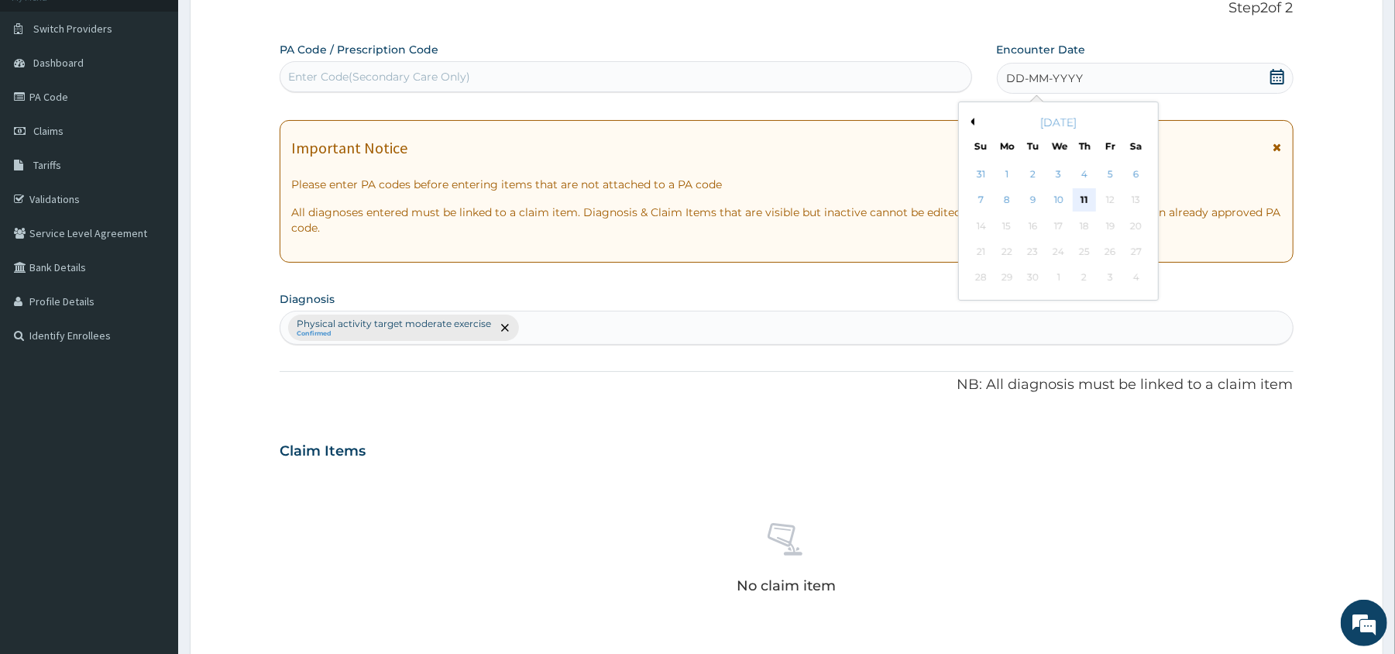
click at [1087, 196] on div "11" at bounding box center [1083, 200] width 23 height 23
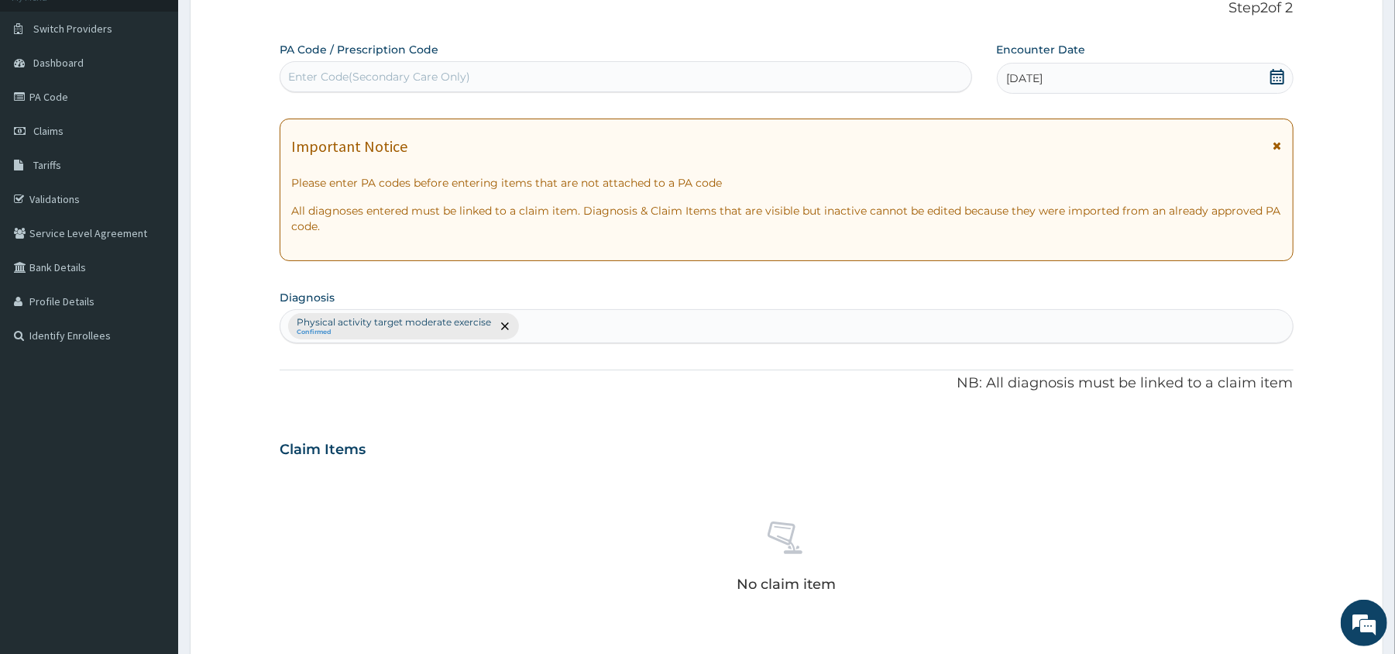
click at [923, 78] on div "Enter Code(Secondary Care Only)" at bounding box center [625, 76] width 690 height 25
type input "PA/6CA01E"
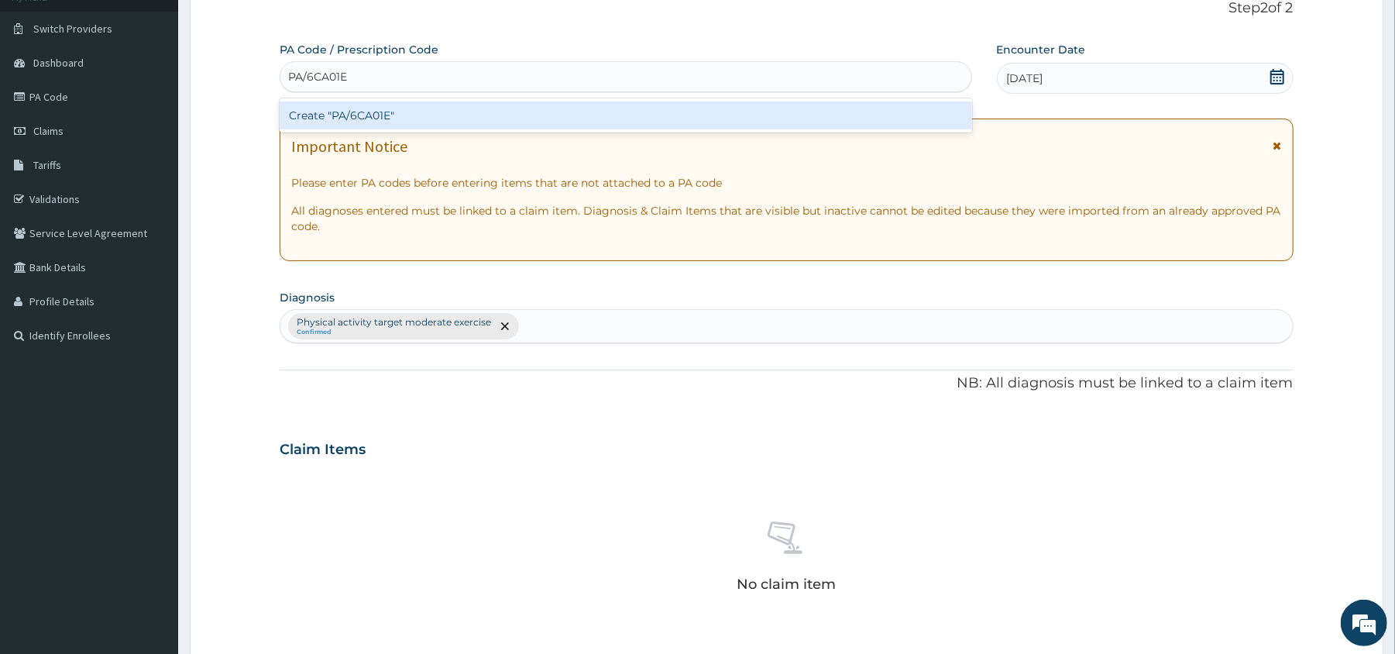
click at [926, 113] on div "Create "PA/6CA01E"" at bounding box center [625, 115] width 691 height 28
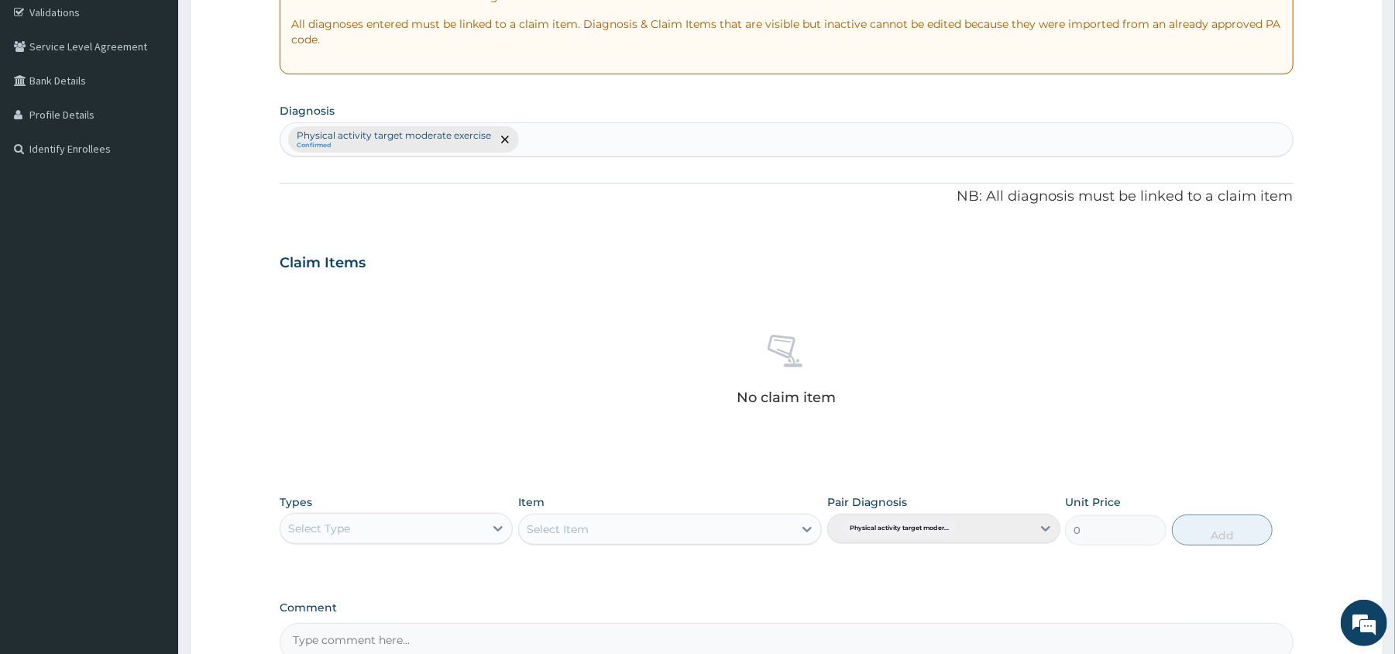
scroll to position [465, 0]
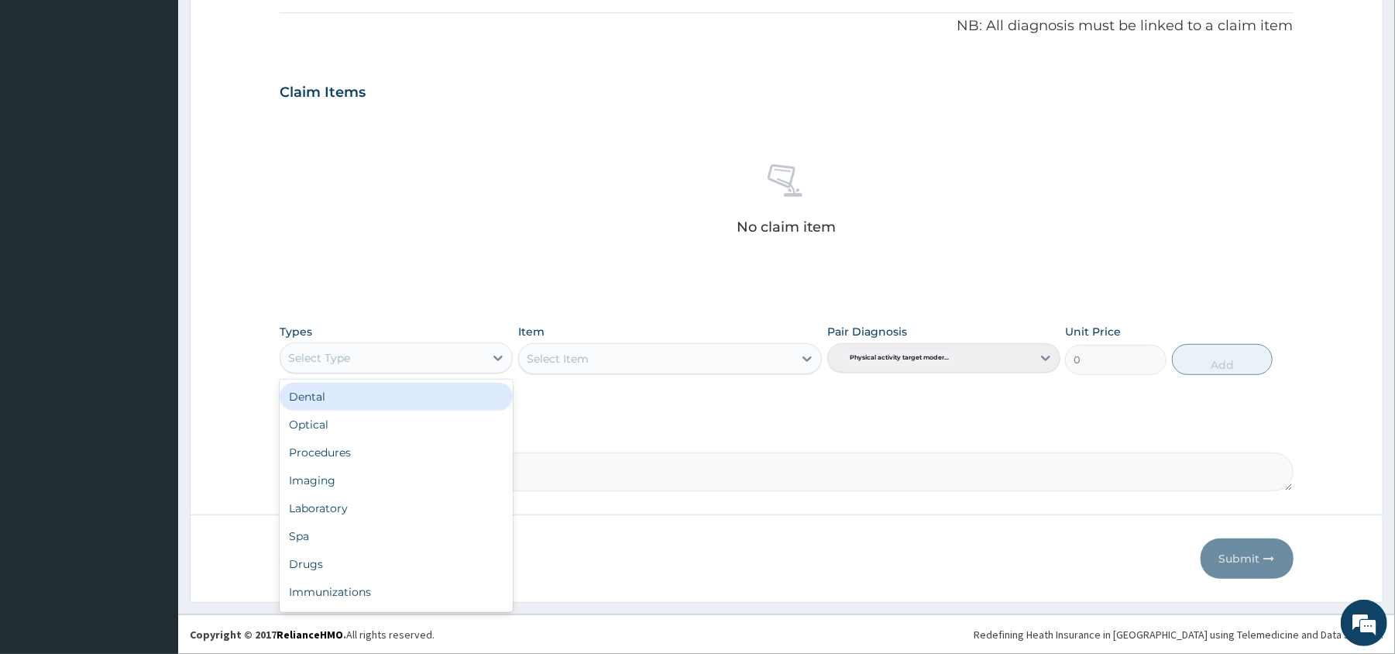
click at [463, 360] on div "Select Type" at bounding box center [382, 357] width 204 height 25
type input "gy"
click at [468, 403] on div "Gym" at bounding box center [396, 397] width 233 height 28
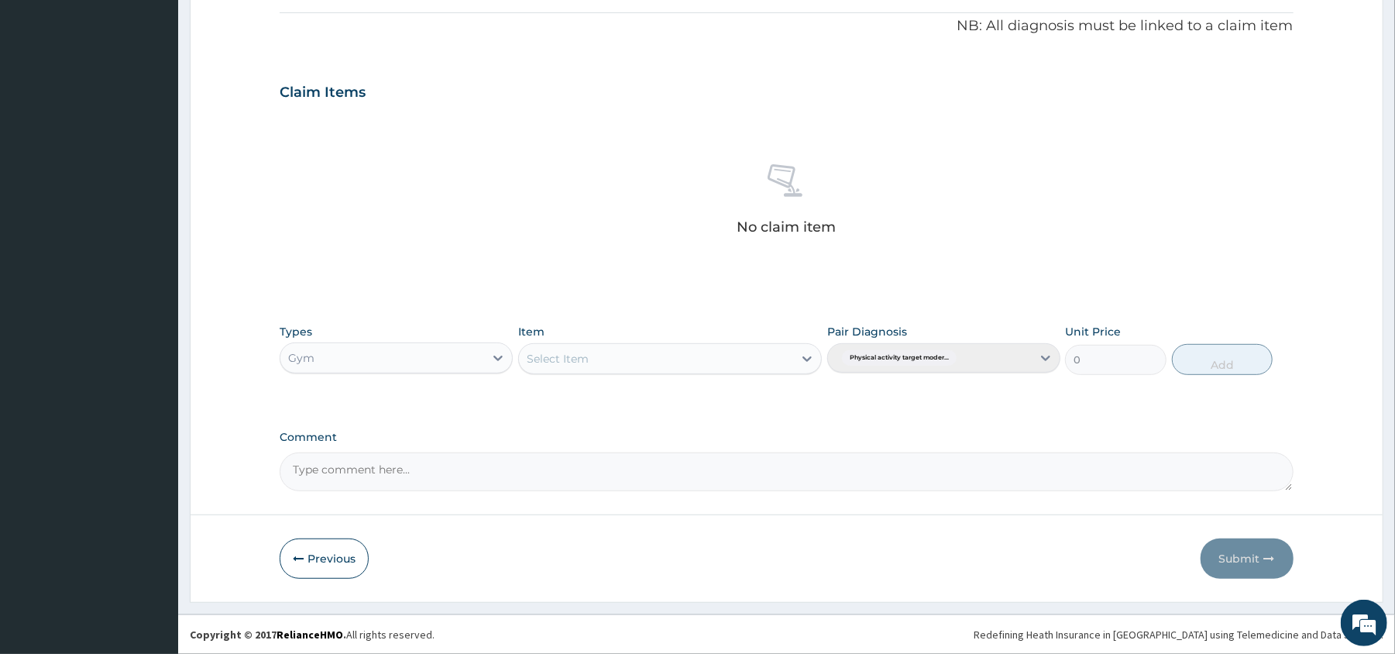
click at [700, 351] on div "Select Item" at bounding box center [656, 358] width 274 height 25
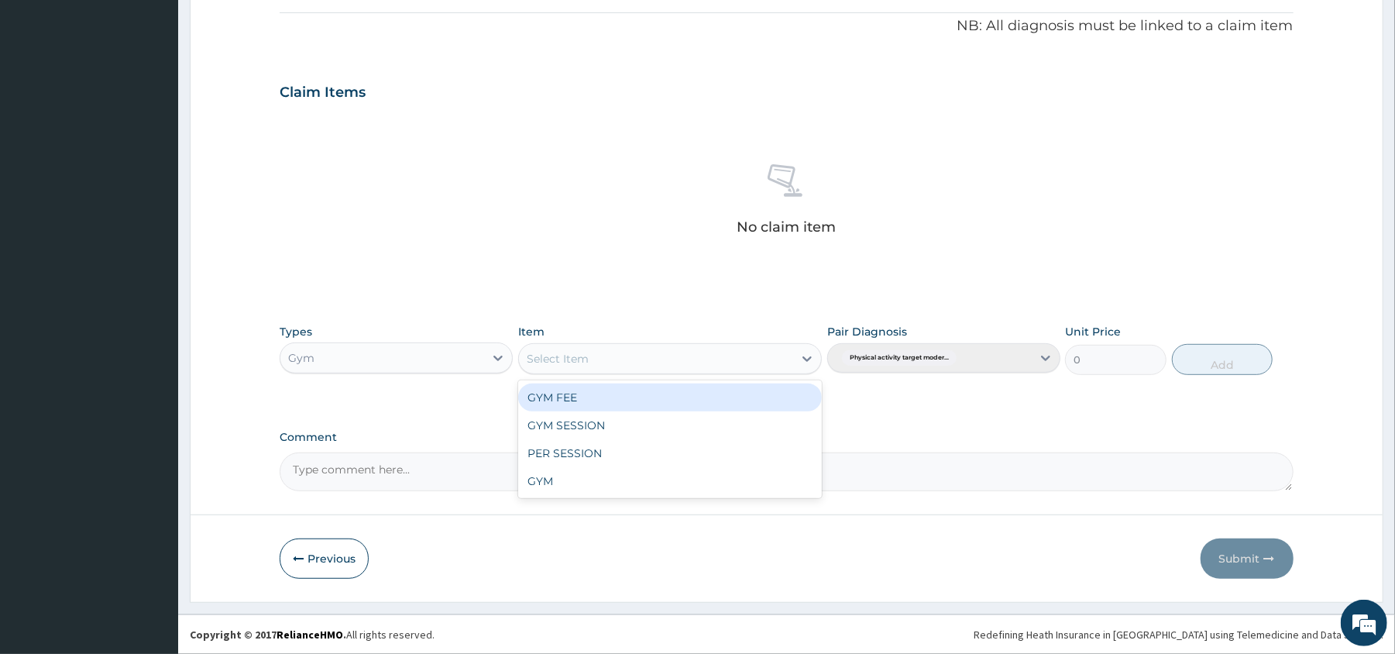
click at [720, 398] on div "GYM FEE" at bounding box center [670, 397] width 304 height 28
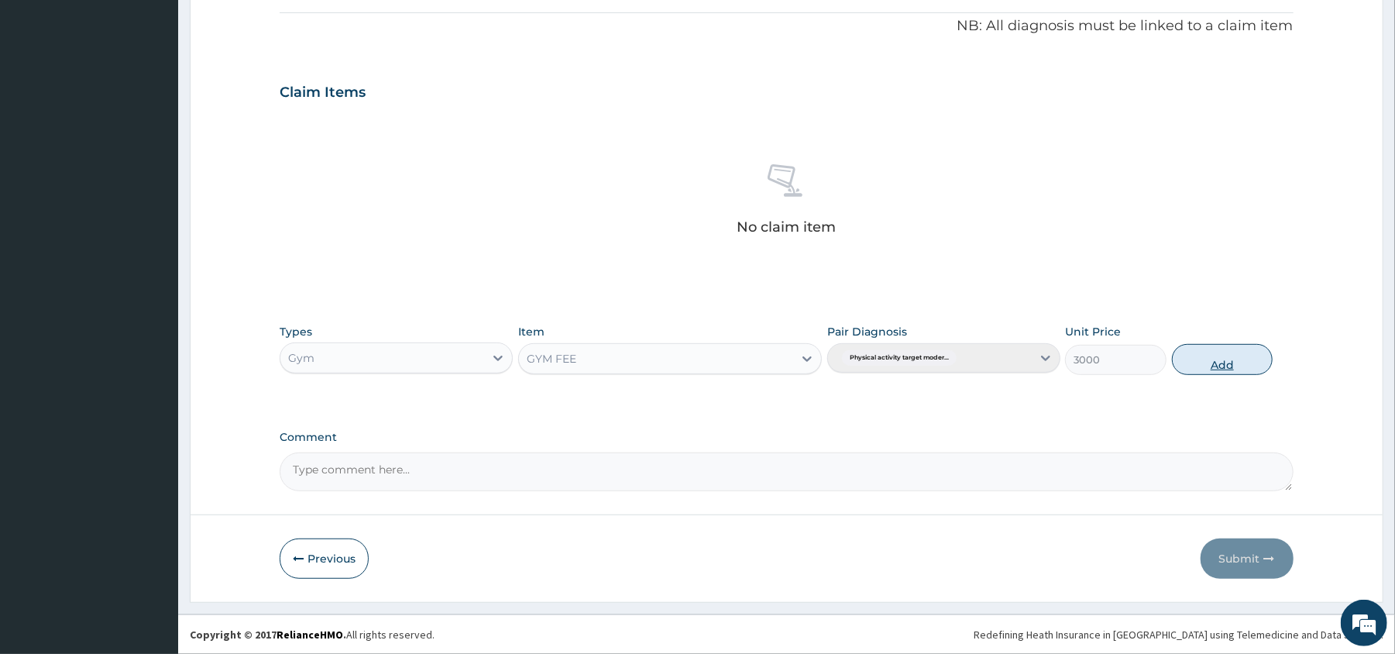
click at [1220, 362] on button "Add" at bounding box center [1222, 359] width 101 height 31
type input "0"
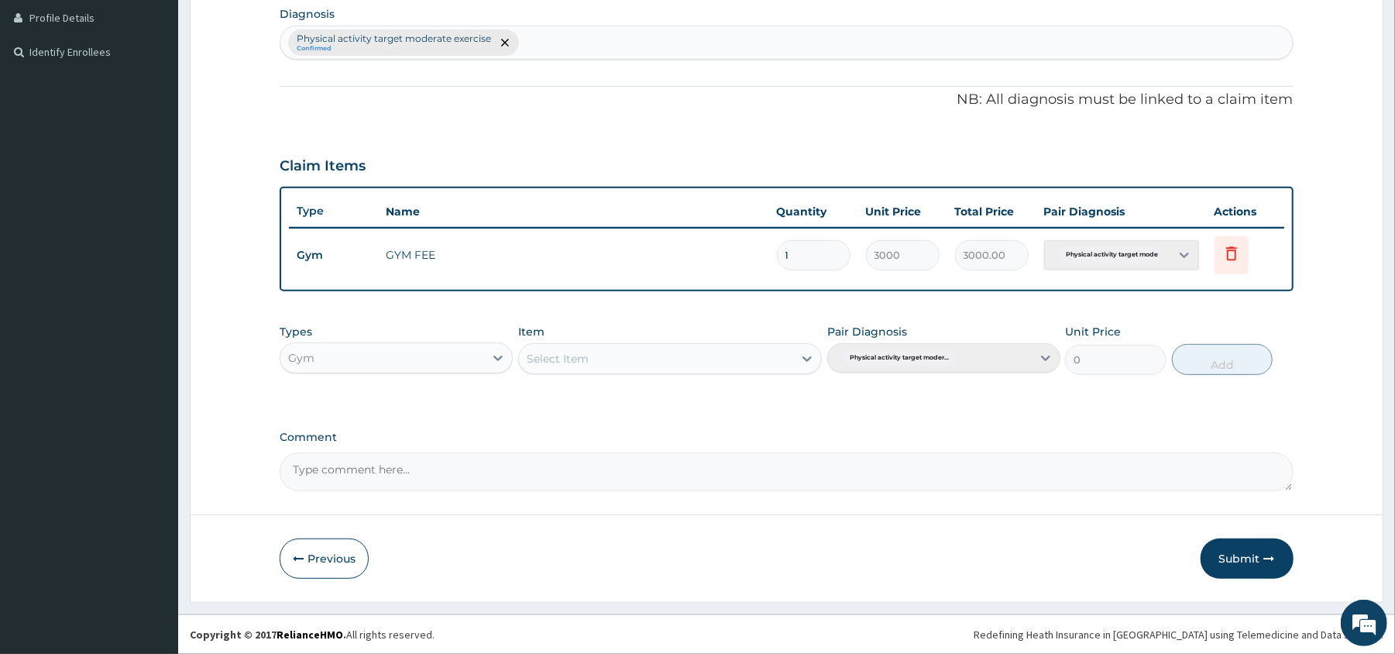
scroll to position [390, 0]
click at [1248, 562] on button "Submit" at bounding box center [1246, 558] width 93 height 40
